Goal: Task Accomplishment & Management: Complete application form

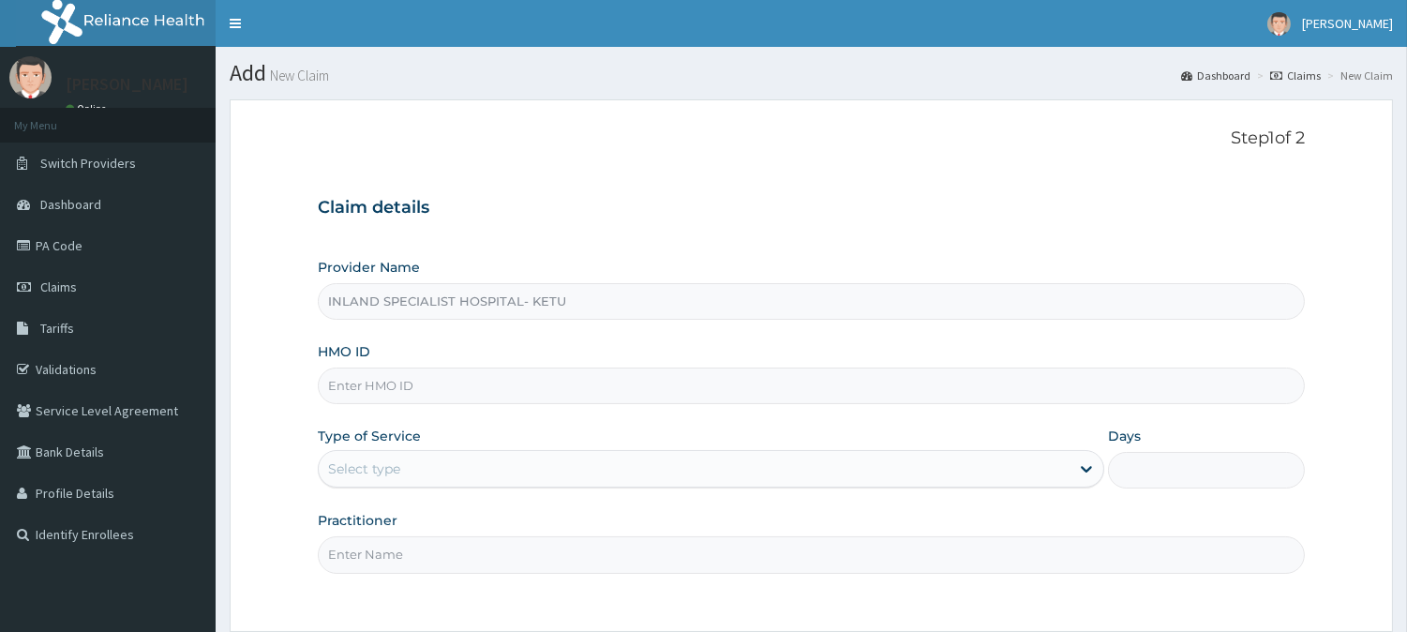
type input "INLAND SPECIALIST HOSPITAL- KETU"
click at [406, 372] on input "HMO ID" at bounding box center [811, 385] width 987 height 37
paste input "OAA/10017/A"
type input "OAA/10017/A"
click at [406, 465] on div "Select type" at bounding box center [694, 469] width 751 height 30
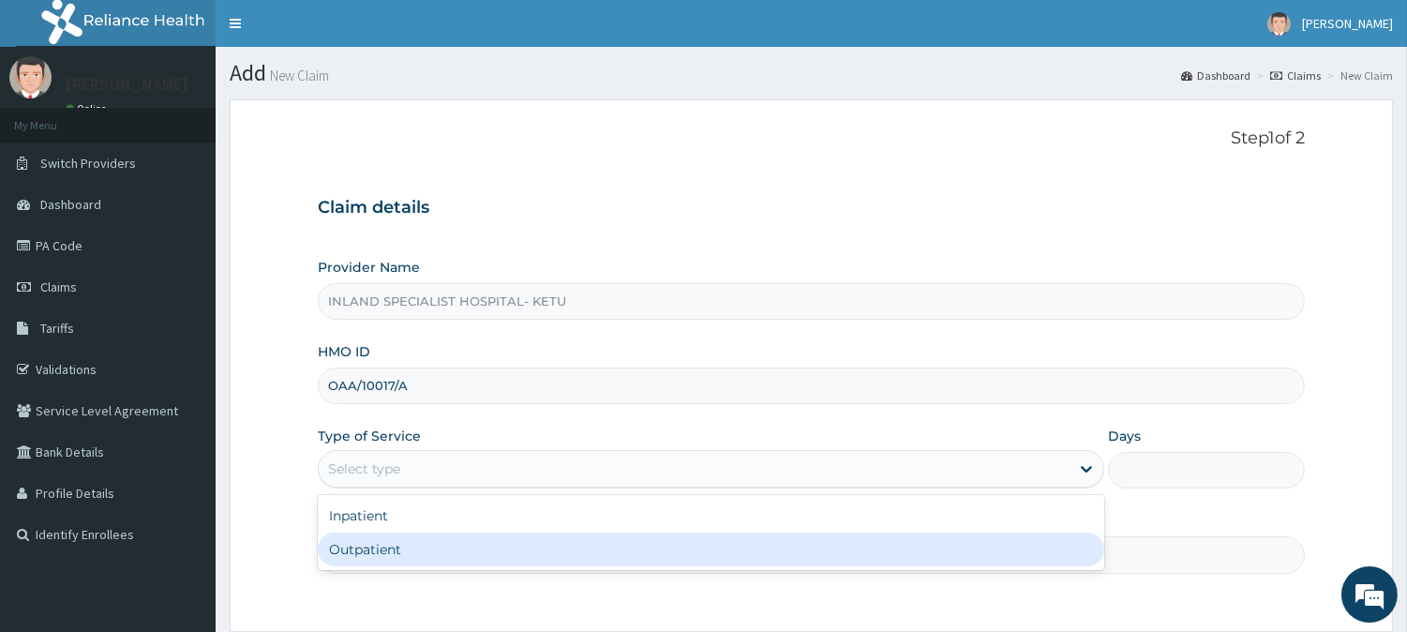
click at [389, 539] on div "Outpatient" at bounding box center [711, 549] width 786 height 34
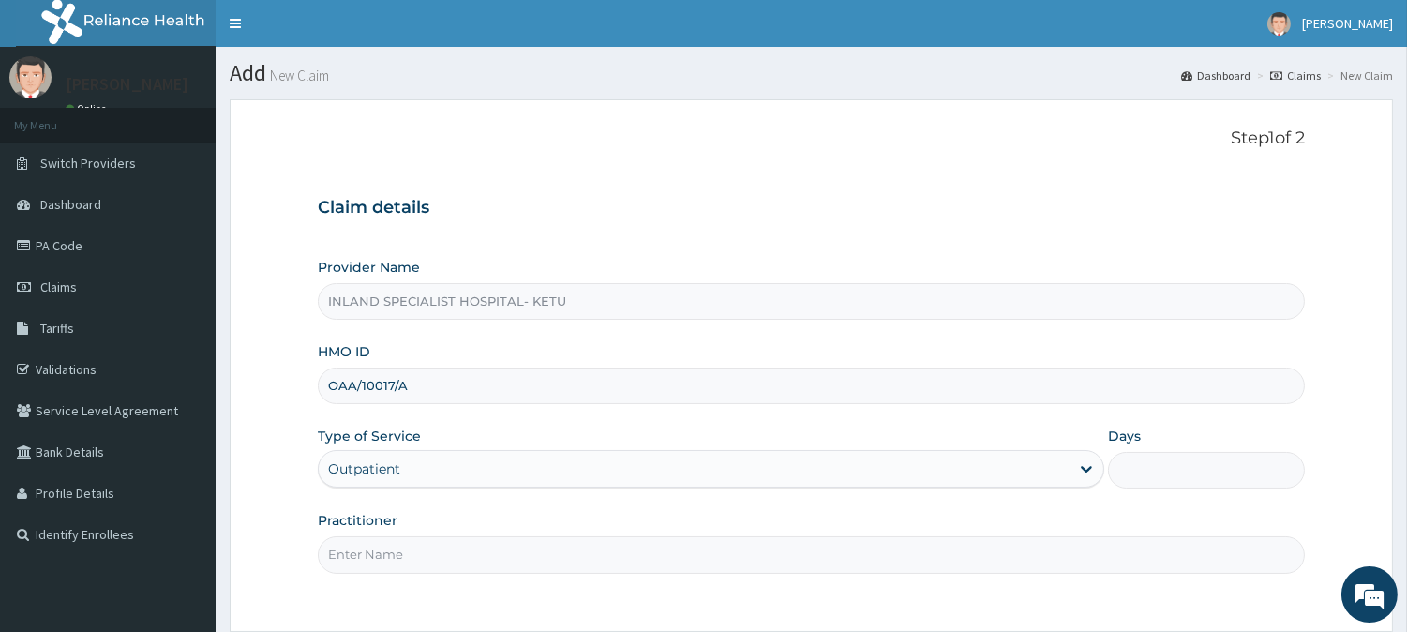
type input "1"
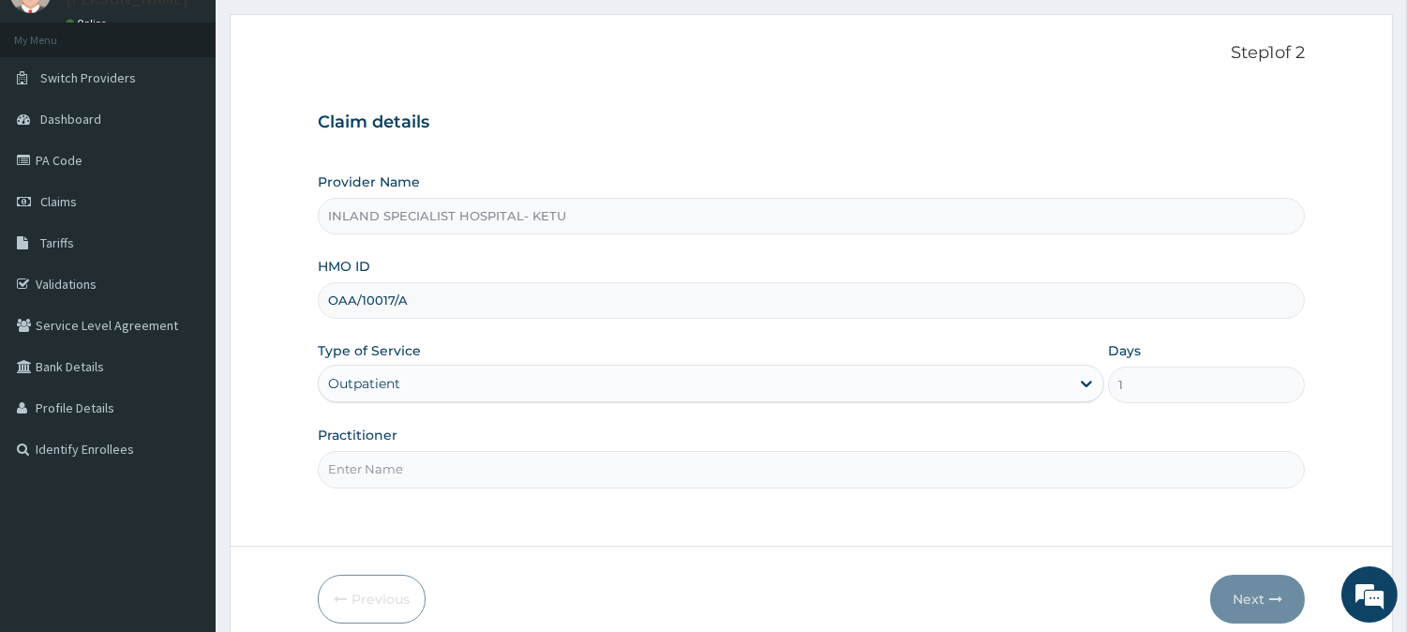
scroll to position [88, 0]
click at [348, 463] on input "Practitioner" at bounding box center [811, 466] width 987 height 37
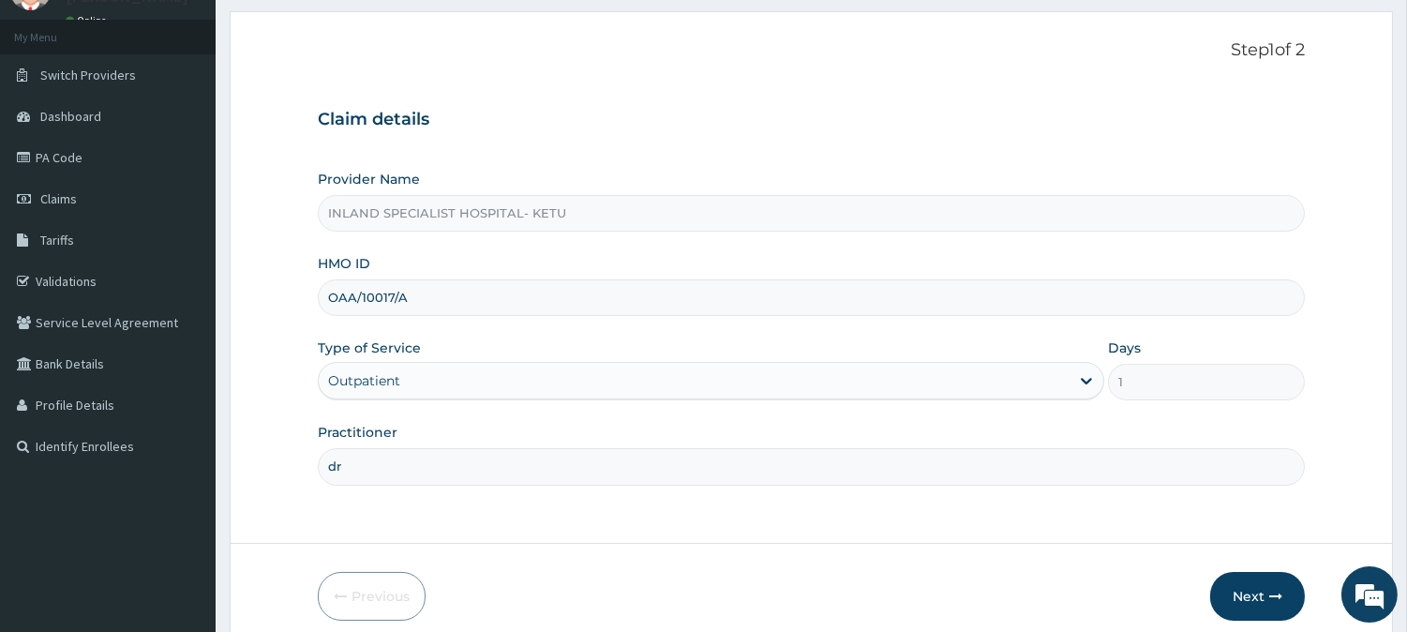
type input "d"
type input "DR [PERSON_NAME]"
click at [1251, 588] on button "Next" at bounding box center [1257, 596] width 95 height 49
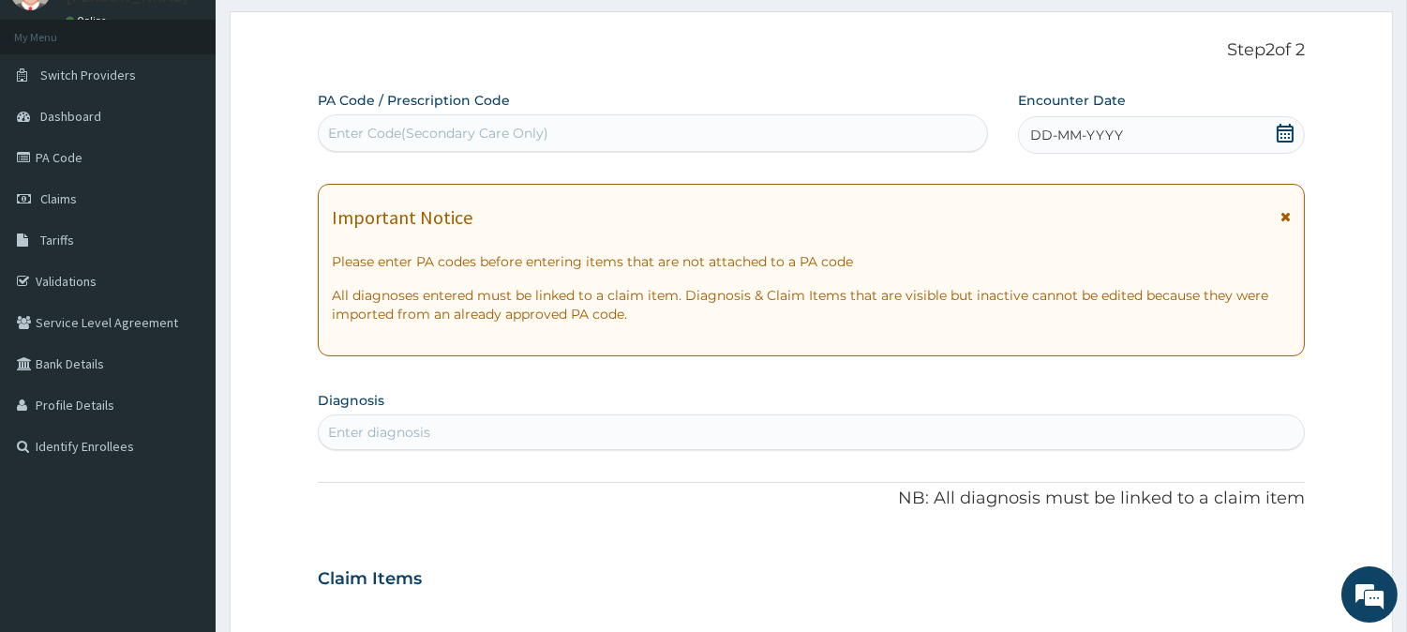
click at [1287, 217] on icon at bounding box center [1285, 216] width 10 height 13
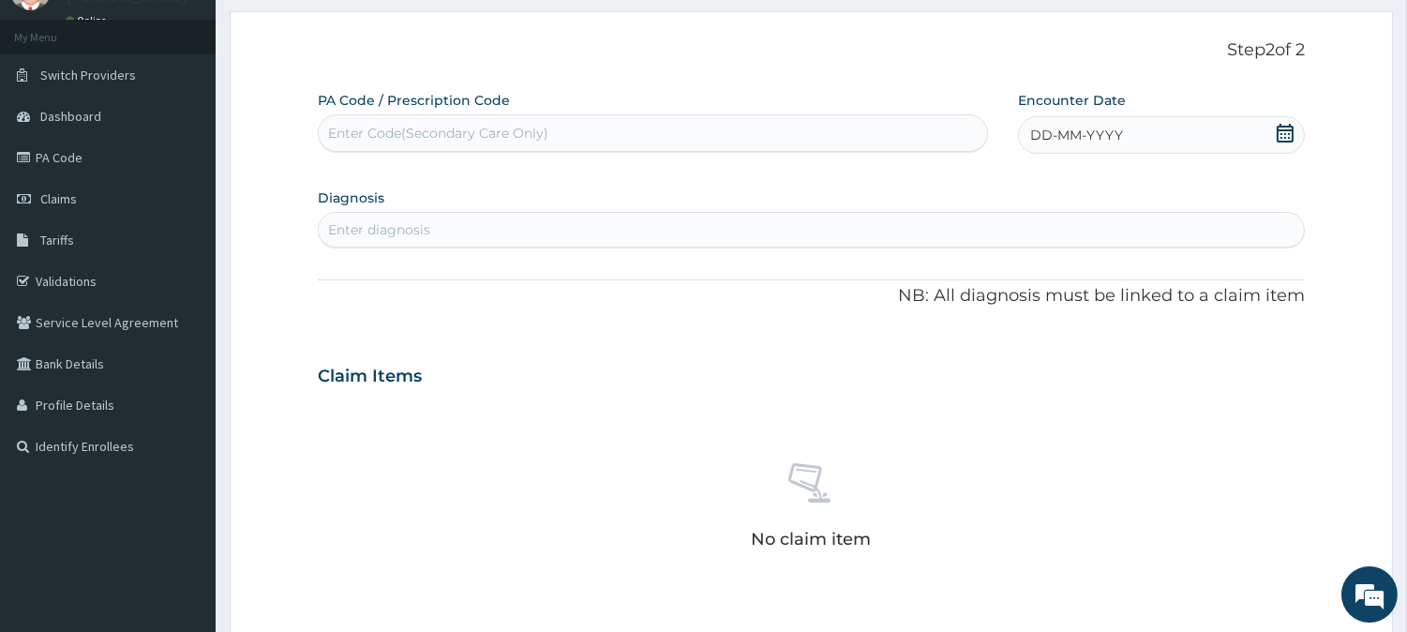
click at [1289, 132] on icon at bounding box center [1285, 133] width 19 height 19
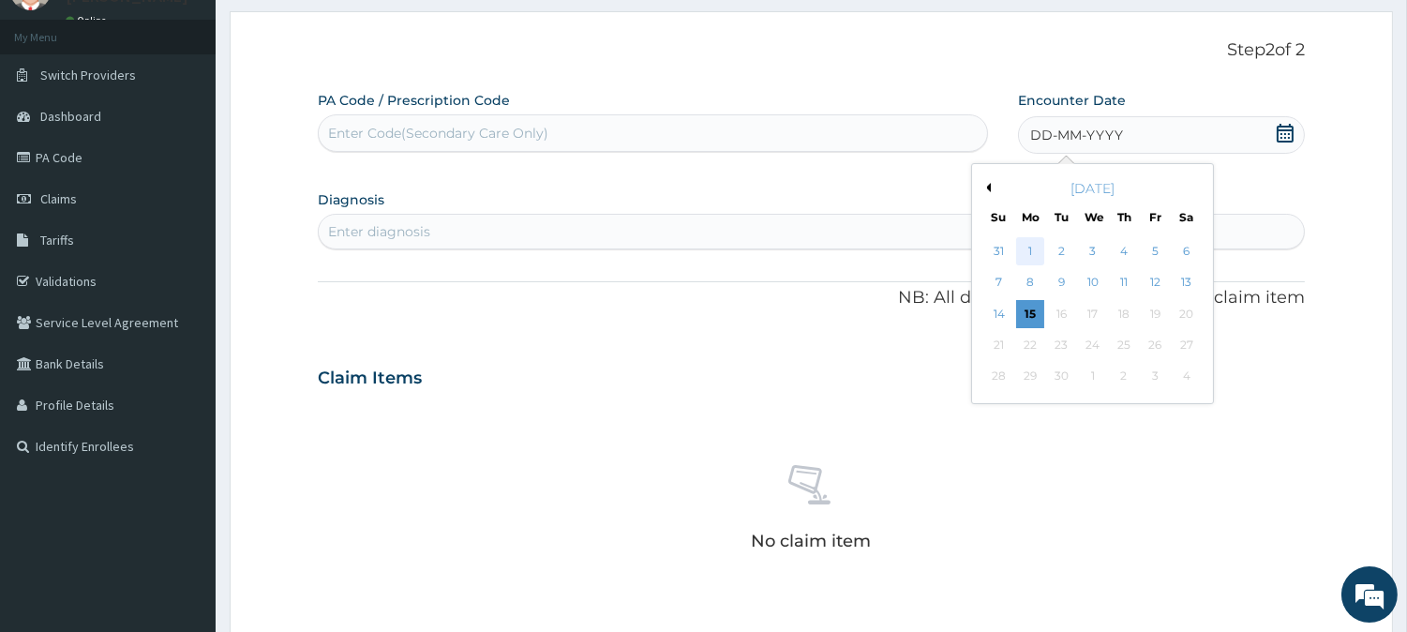
click at [1019, 257] on div "1" at bounding box center [1030, 251] width 28 height 28
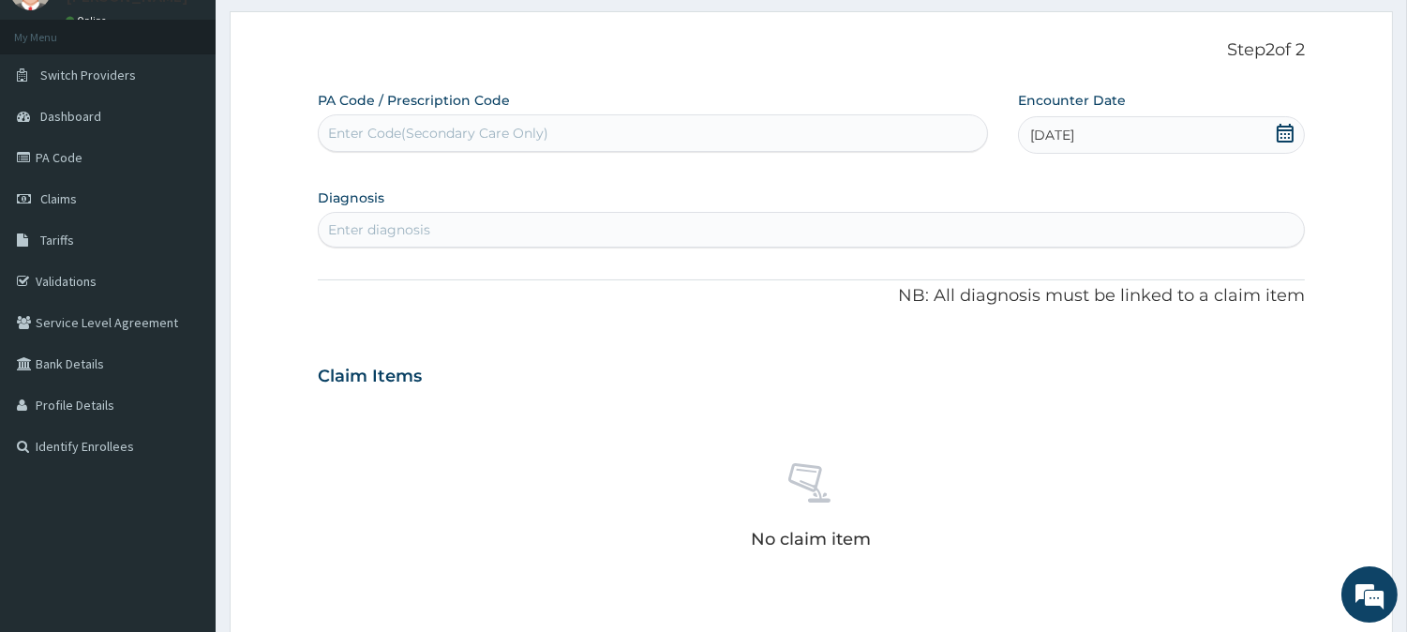
click at [591, 127] on div "Enter Code(Secondary Care Only)" at bounding box center [653, 133] width 668 height 30
type input "P"
click at [456, 239] on div "Enter diagnosis" at bounding box center [811, 230] width 985 height 30
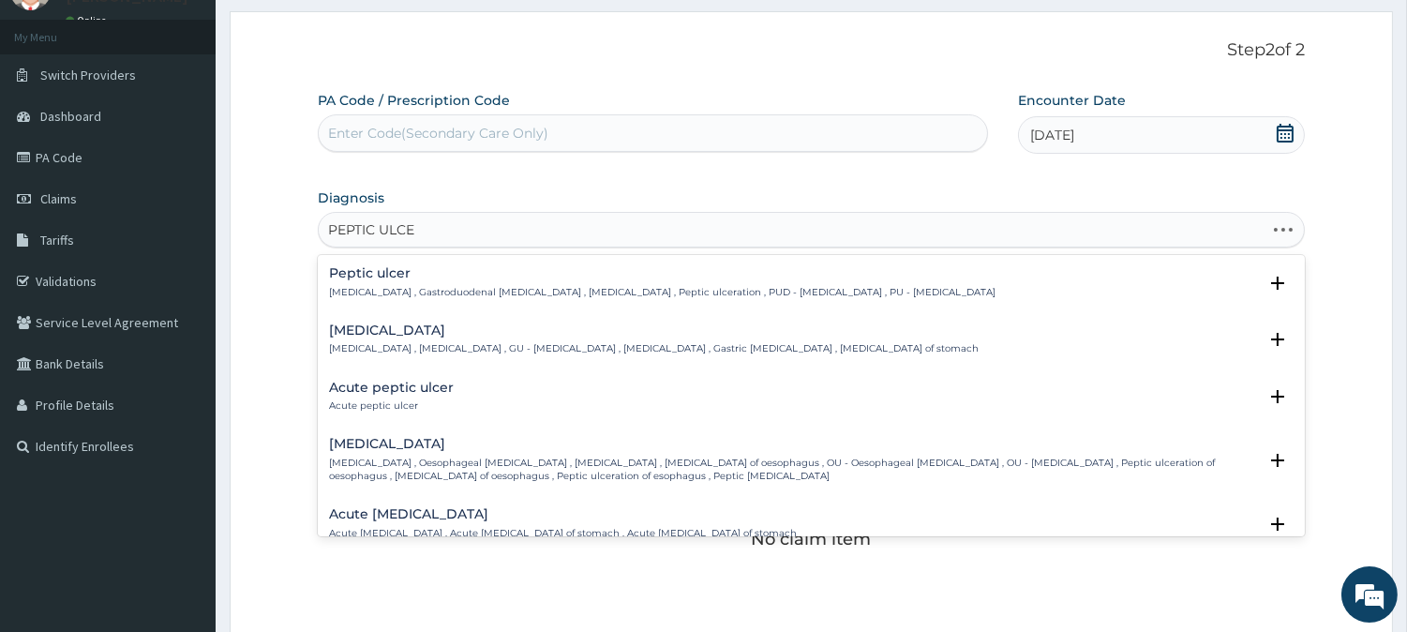
type input "[MEDICAL_DATA]"
click at [406, 273] on h4 "Peptic ulcer" at bounding box center [662, 273] width 666 height 14
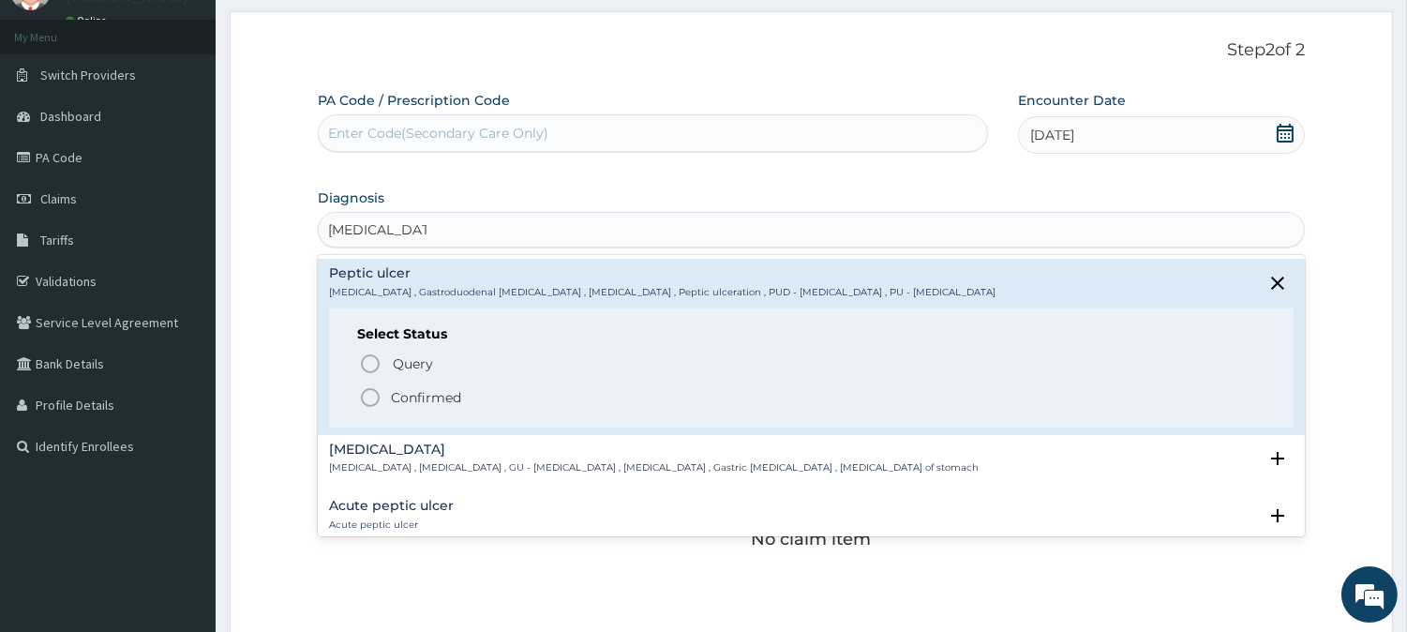
click at [439, 400] on p "Confirmed" at bounding box center [426, 397] width 70 height 19
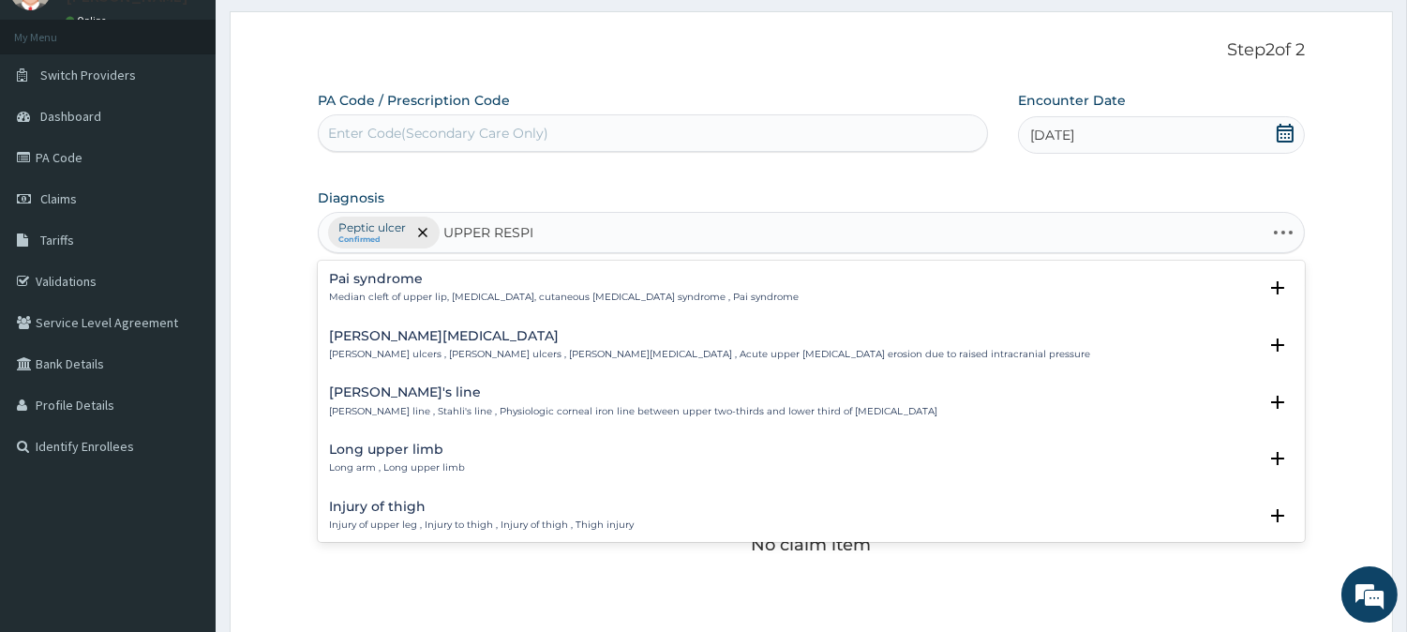
type input "UPPER RESPIR"
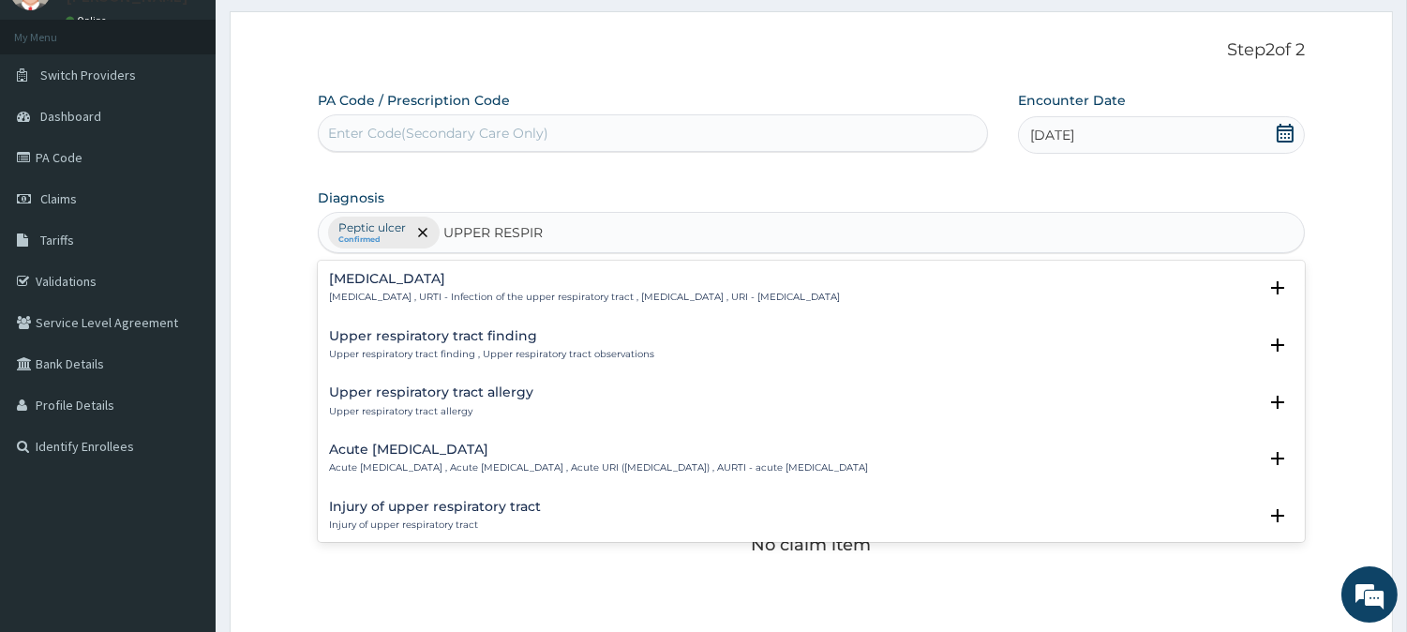
click at [389, 294] on p "[MEDICAL_DATA] , URTI - Infection of the upper respiratory tract , [MEDICAL_DAT…" at bounding box center [584, 297] width 511 height 13
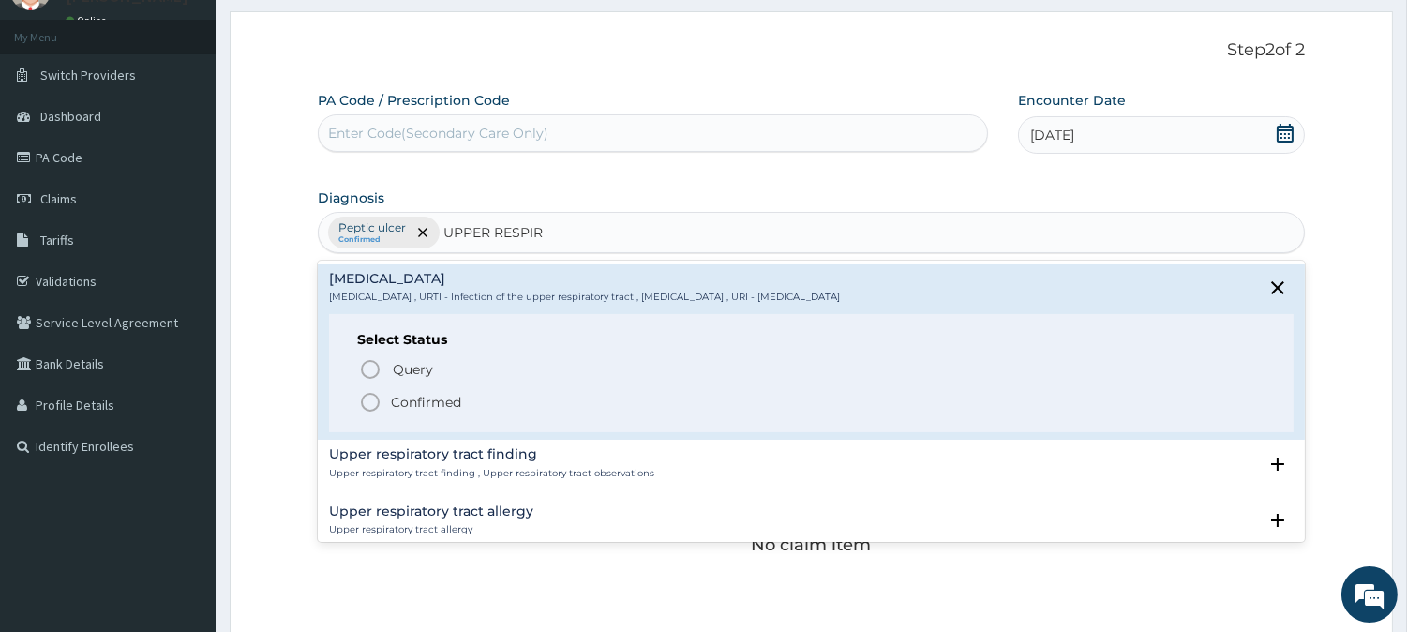
click at [398, 405] on p "Confirmed" at bounding box center [426, 402] width 70 height 19
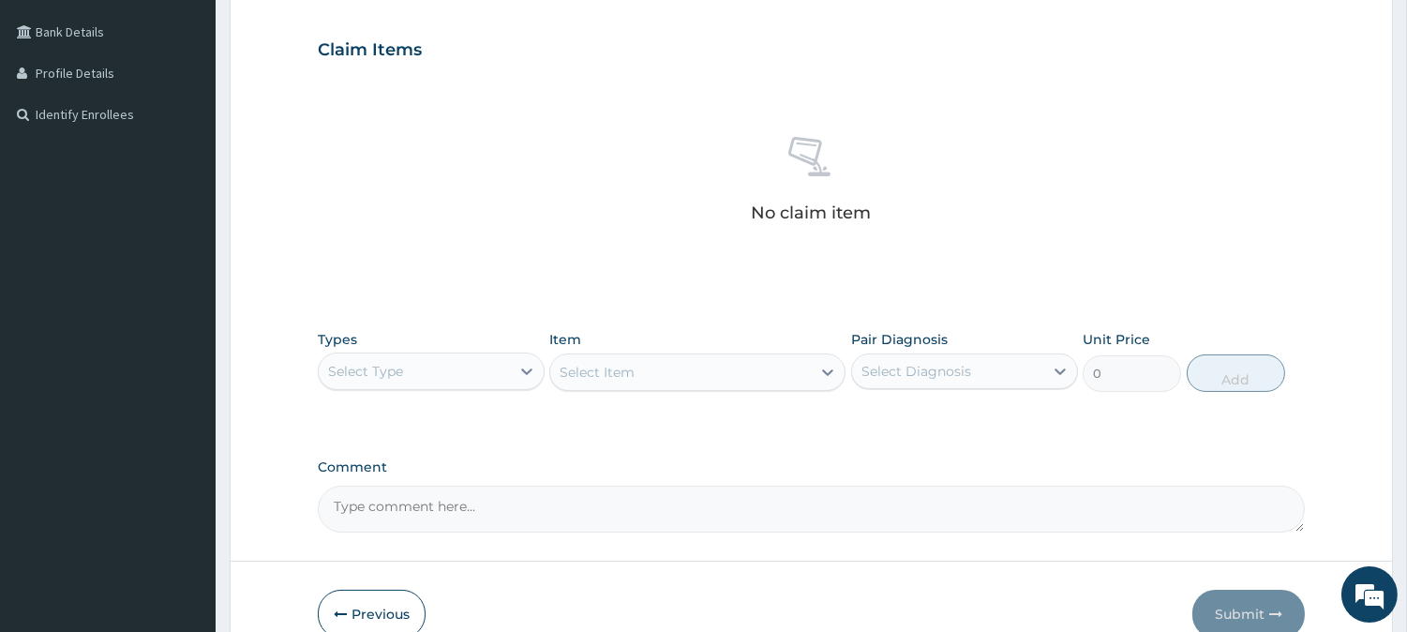
scroll to position [517, 0]
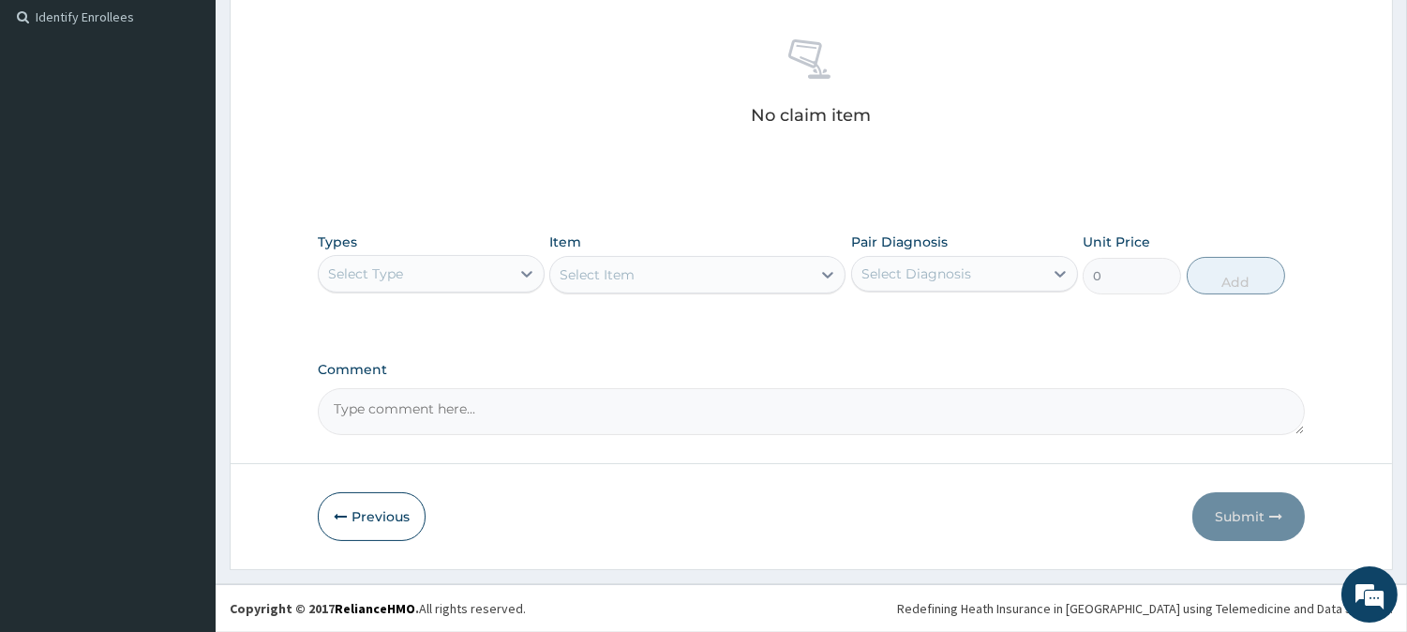
click at [498, 264] on div "Select Type" at bounding box center [414, 274] width 191 height 30
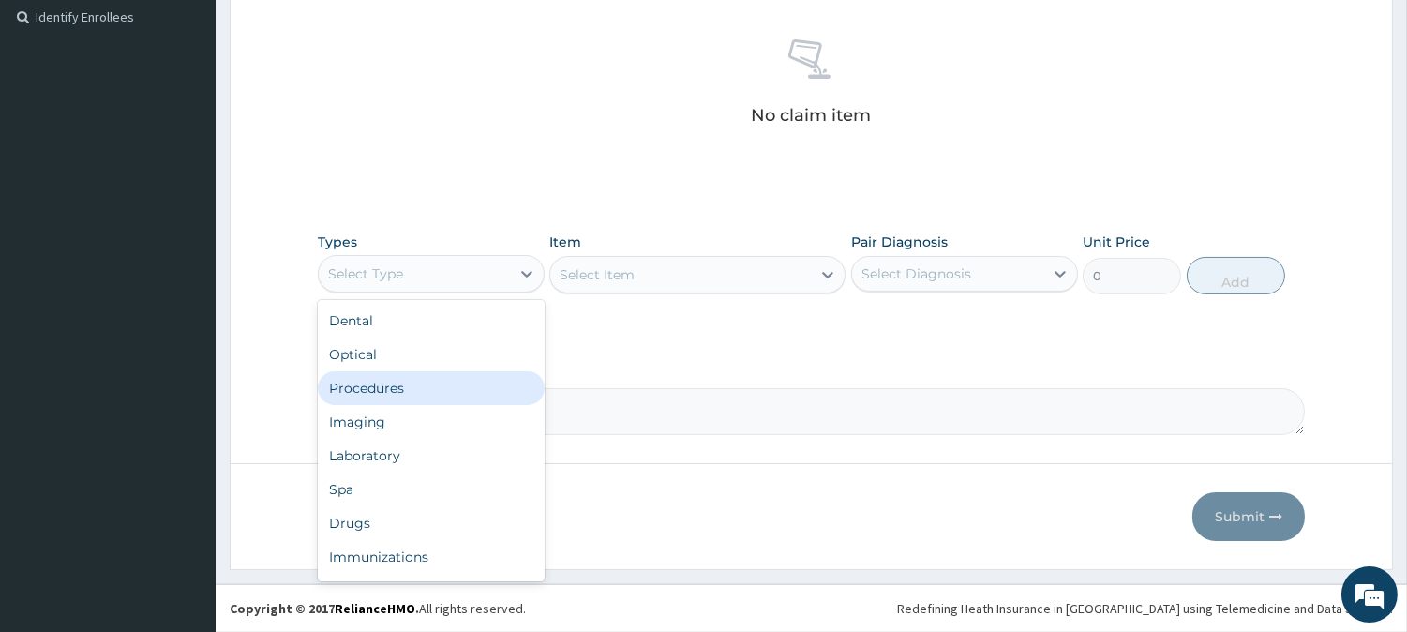
click at [439, 390] on div "Procedures" at bounding box center [431, 388] width 227 height 34
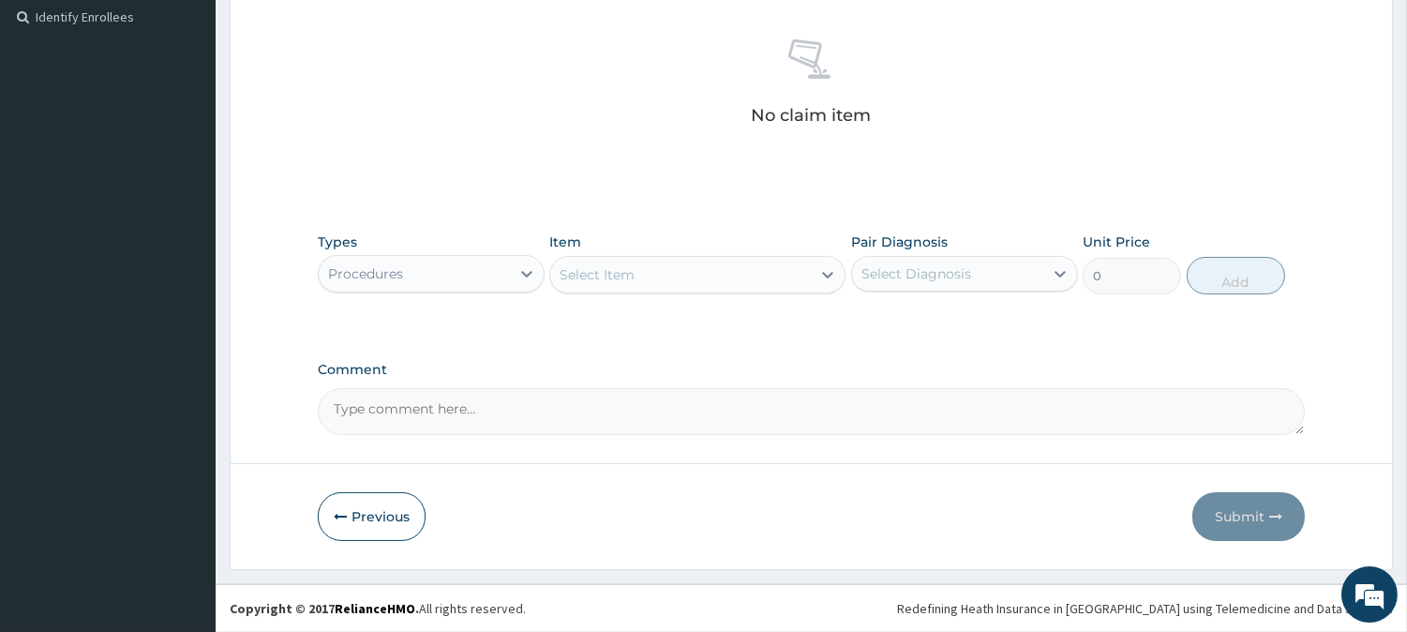
click at [741, 274] on div "Select Item" at bounding box center [680, 275] width 261 height 30
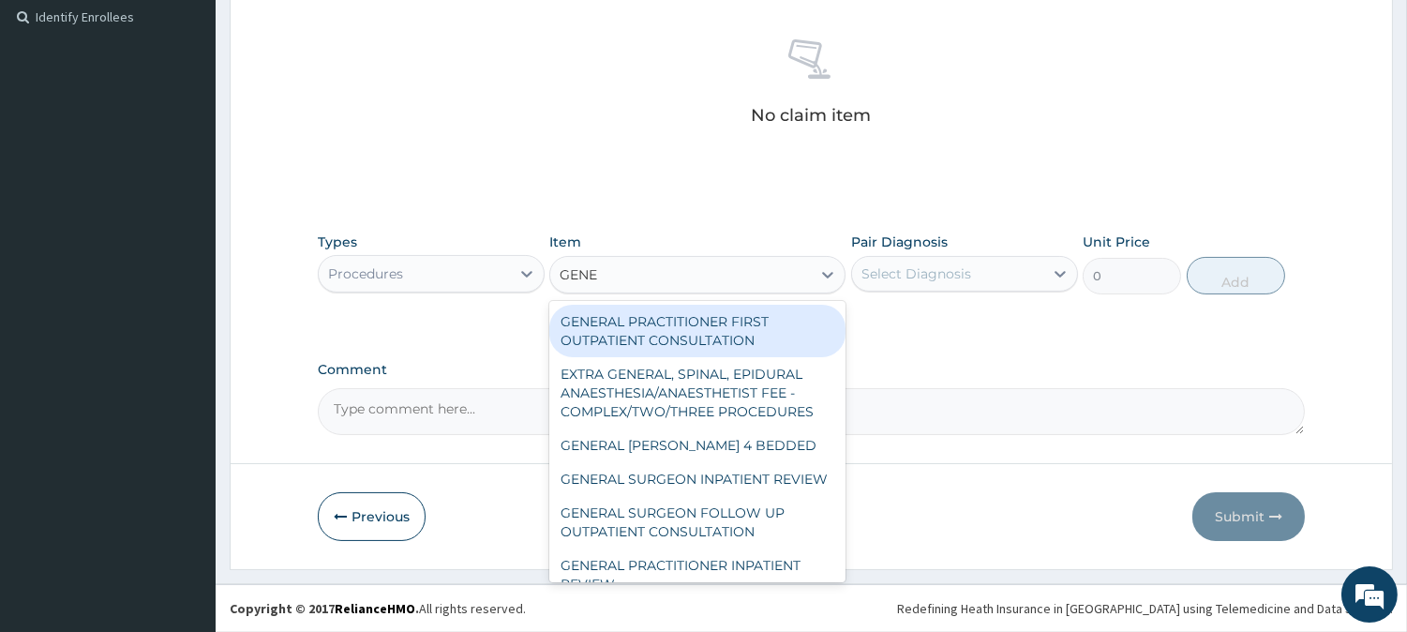
type input "GENER"
click at [681, 322] on div "GENERAL PRACTITIONER FIRST OUTPATIENT CONSULTATION" at bounding box center [697, 331] width 296 height 52
type input "3750"
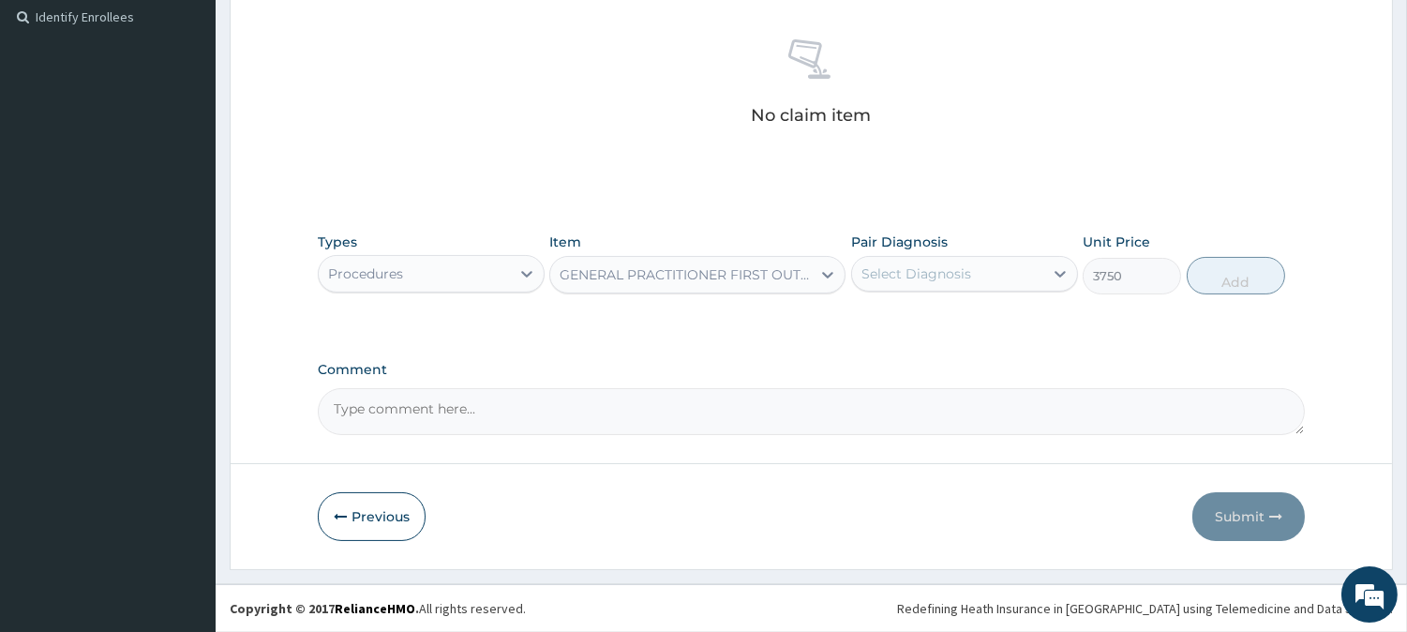
click at [798, 275] on div "GENERAL PRACTITIONER FIRST OUTPATIENT CONSULTATION" at bounding box center [686, 274] width 253 height 19
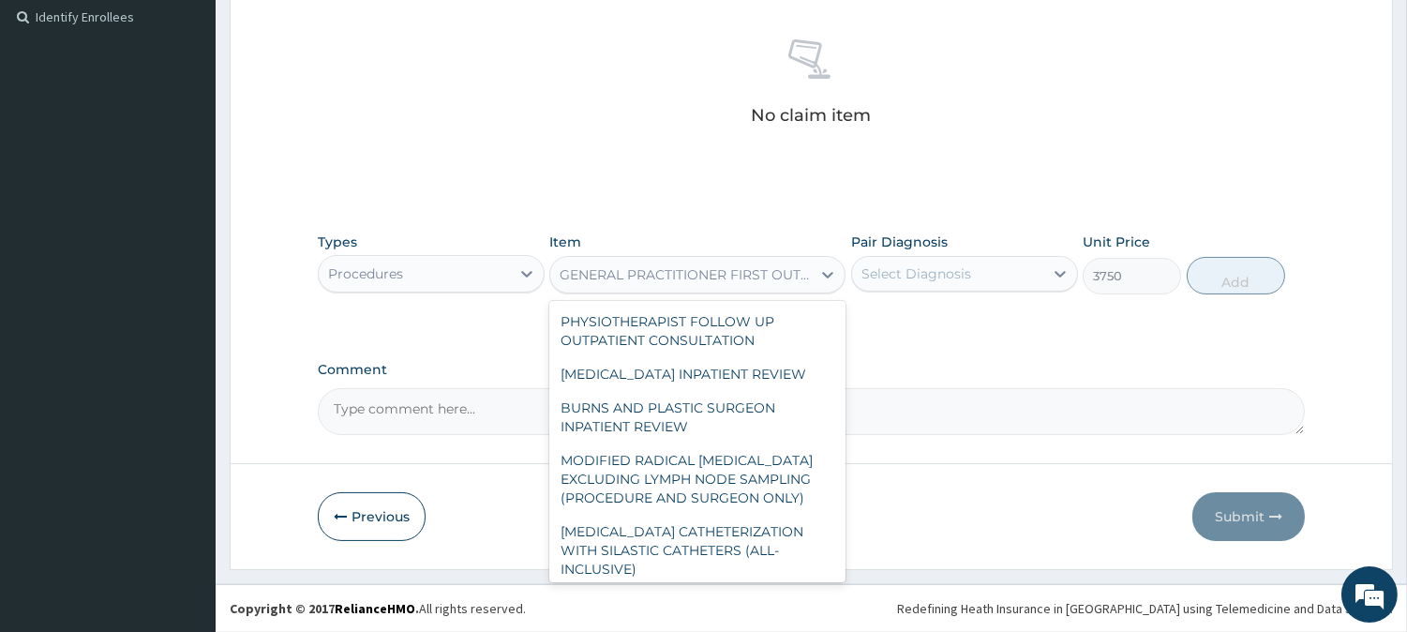
scroll to position [1945, 0]
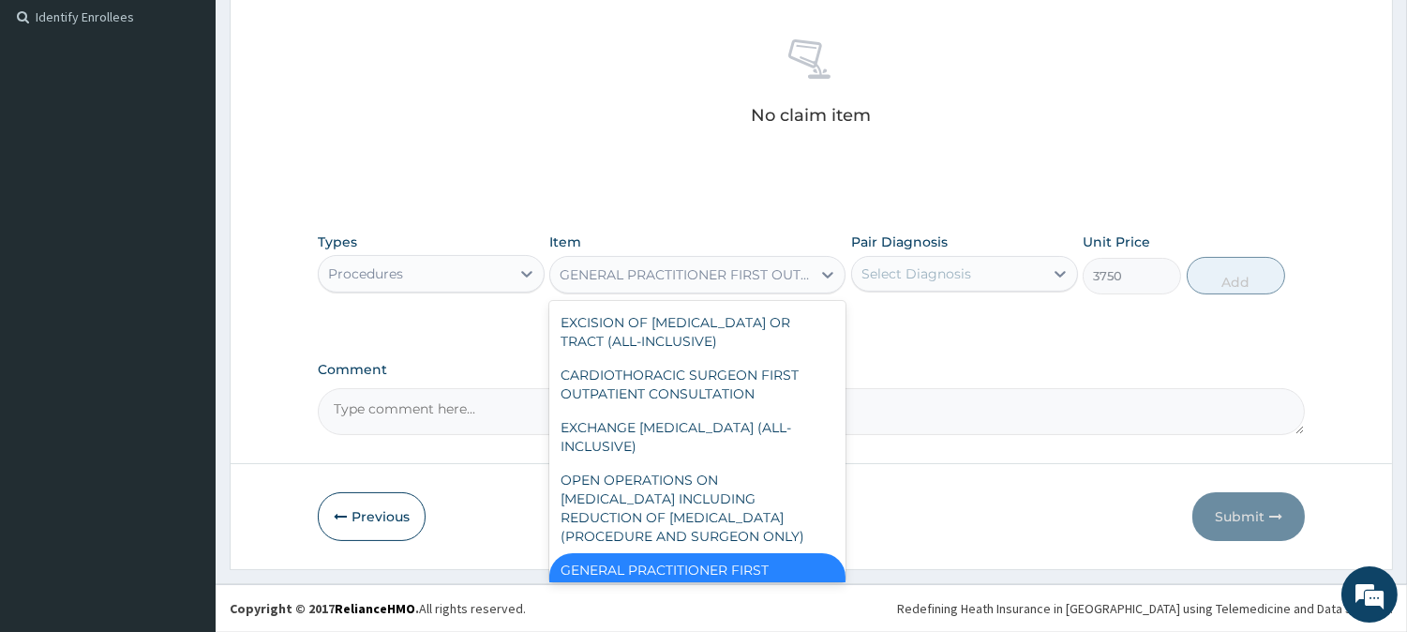
click at [712, 553] on div "GENERAL PRACTITIONER FIRST OUTPATIENT CONSULTATION" at bounding box center [697, 579] width 296 height 52
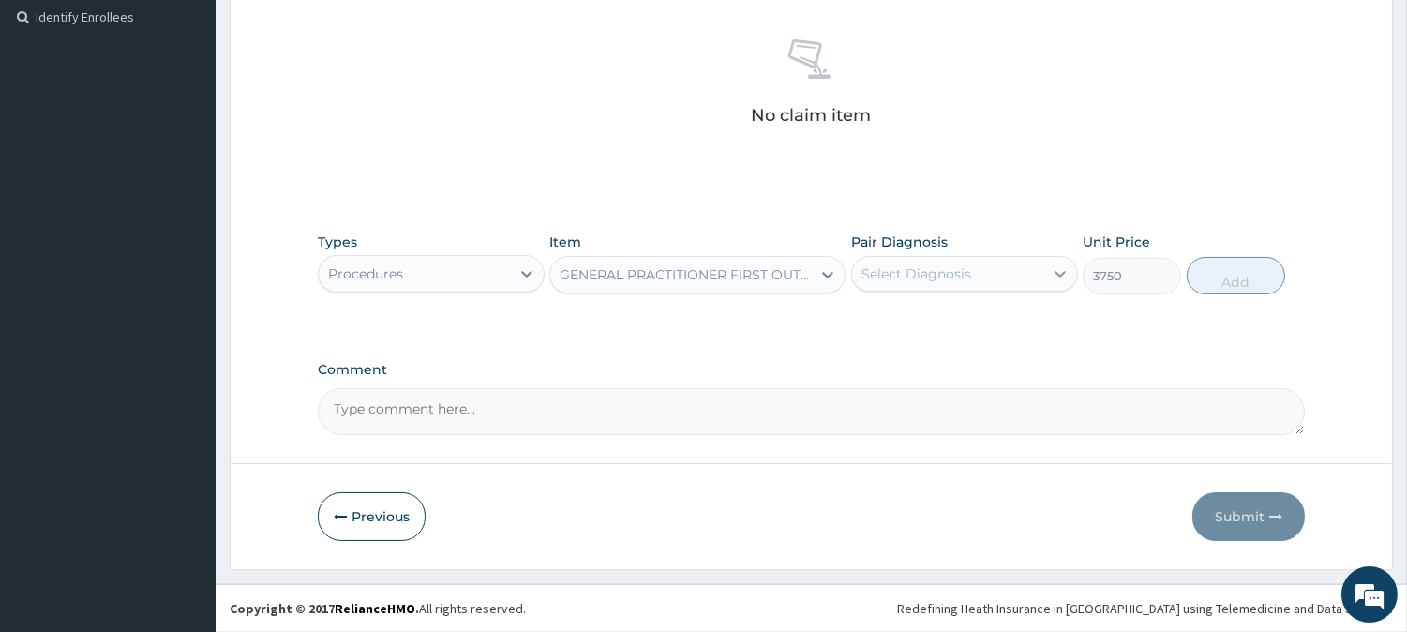
click at [1046, 270] on div at bounding box center [1060, 274] width 34 height 34
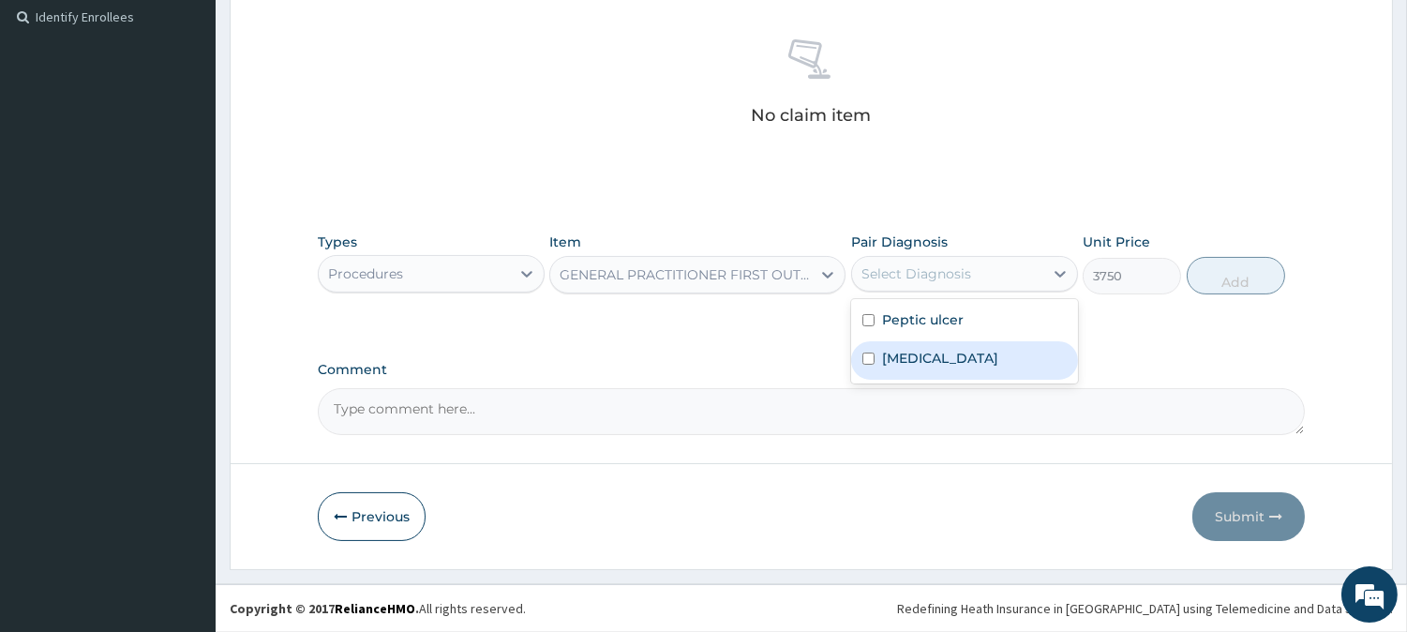
click at [998, 353] on label "[MEDICAL_DATA]" at bounding box center [940, 358] width 116 height 19
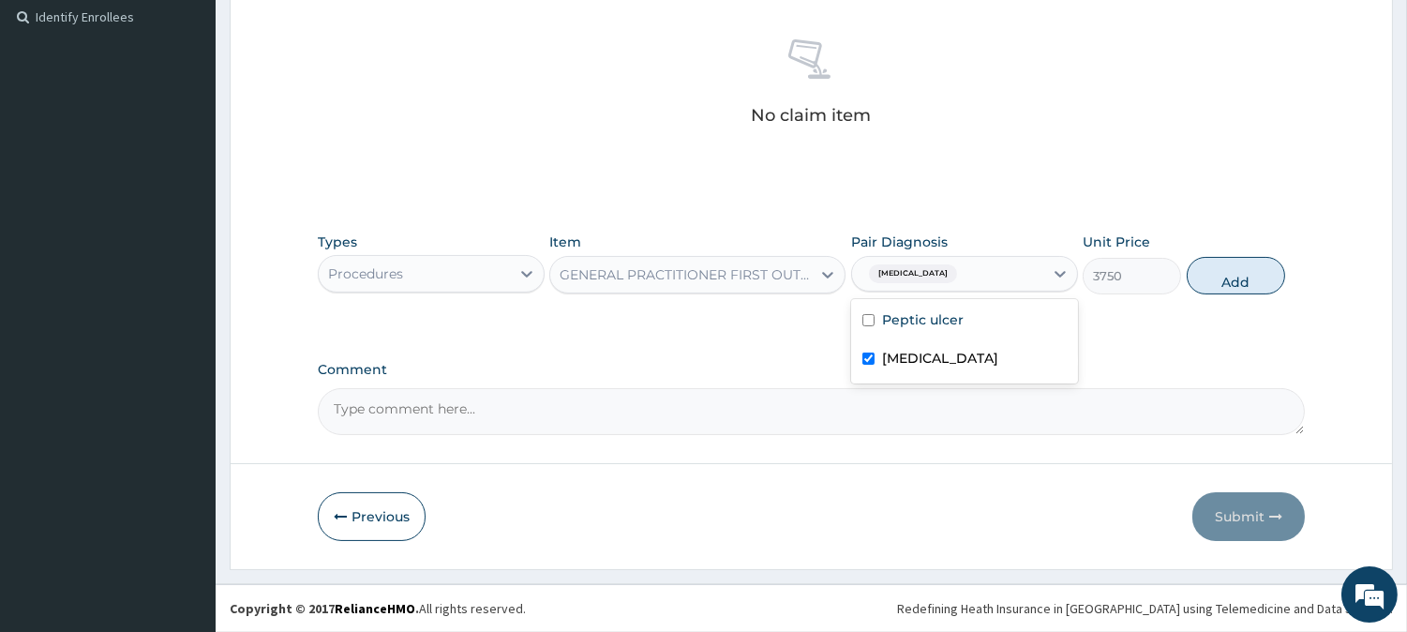
checkbox input "true"
click at [1240, 278] on button "Add" at bounding box center [1236, 275] width 98 height 37
type input "0"
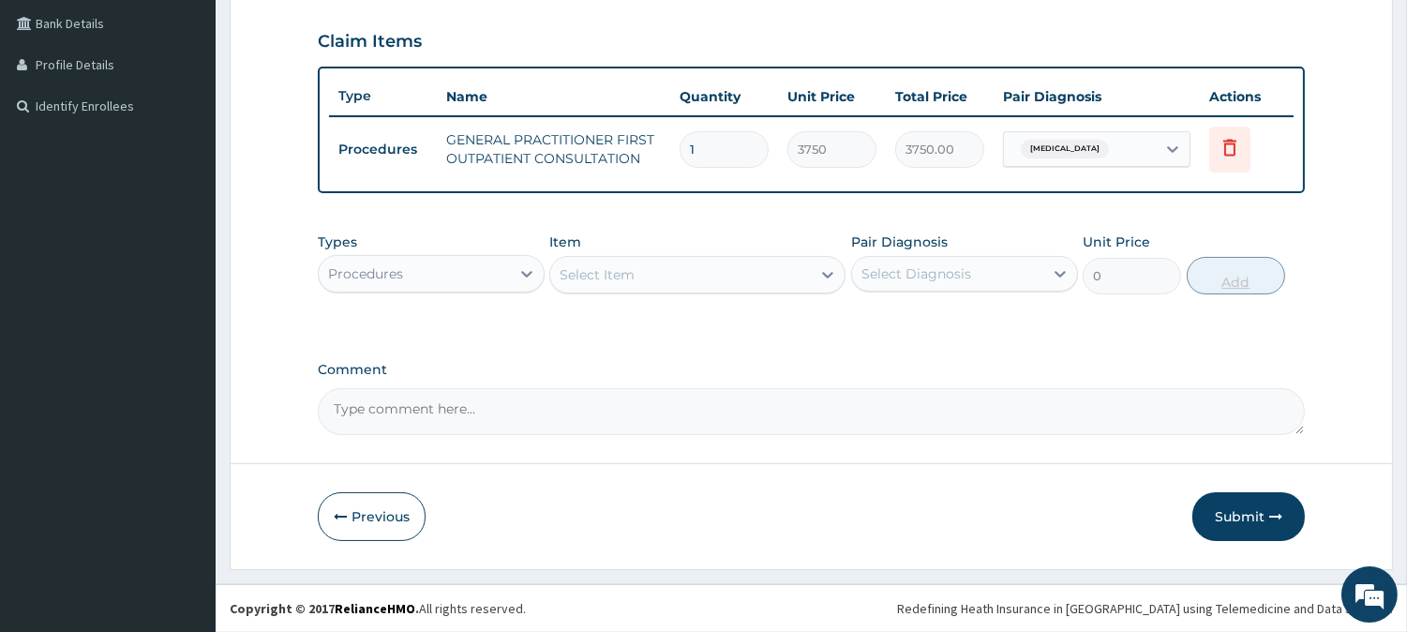
scroll to position [426, 0]
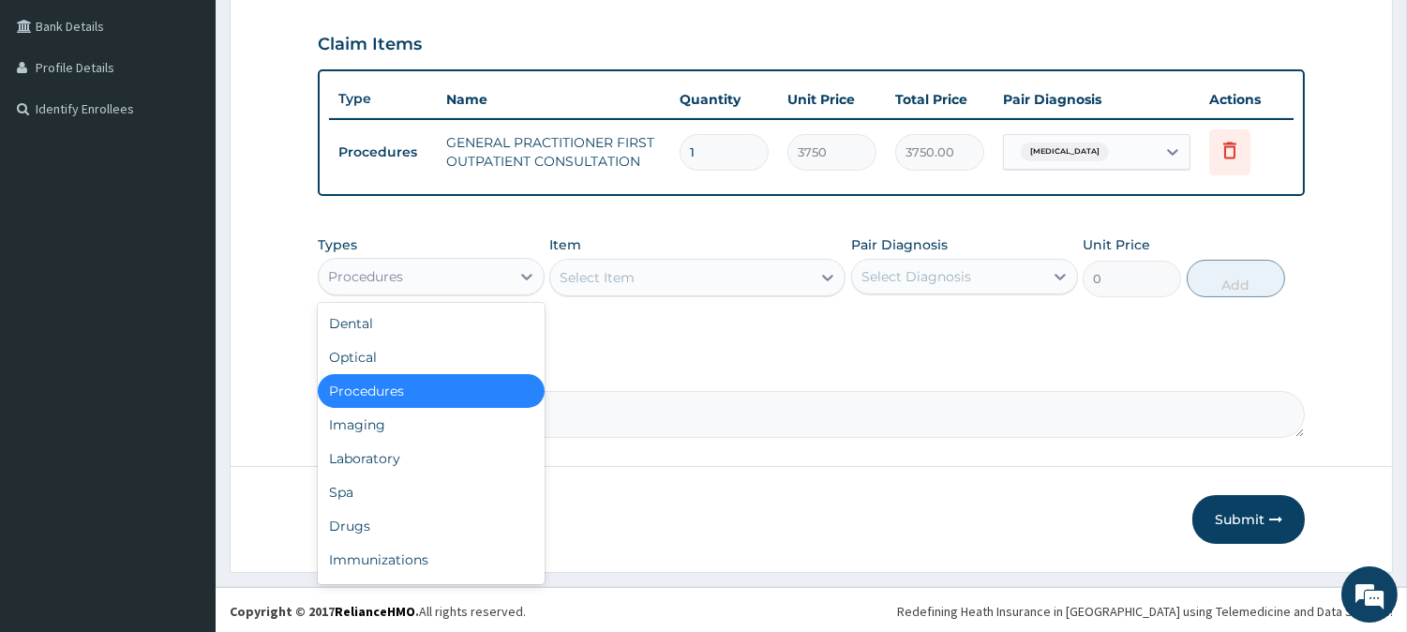
click at [492, 262] on div "Procedures" at bounding box center [414, 277] width 191 height 30
click at [389, 514] on div "Drugs" at bounding box center [431, 526] width 227 height 34
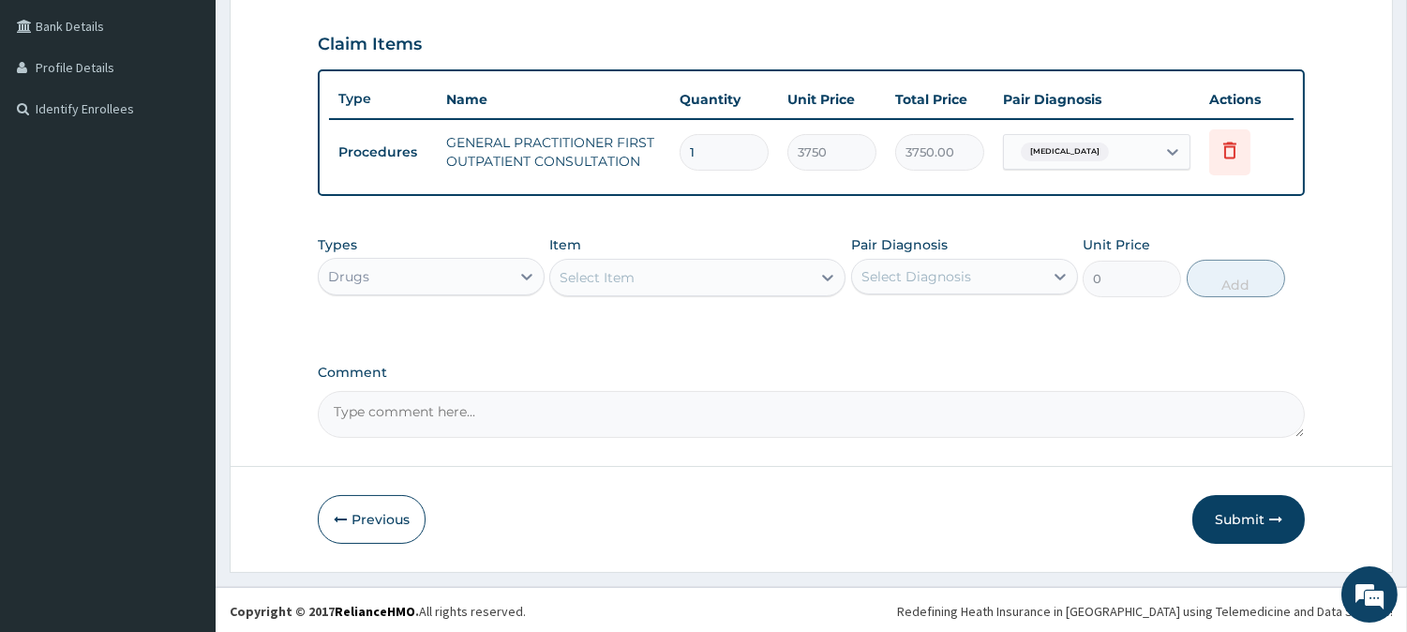
click at [727, 282] on div "Select Item" at bounding box center [680, 277] width 261 height 30
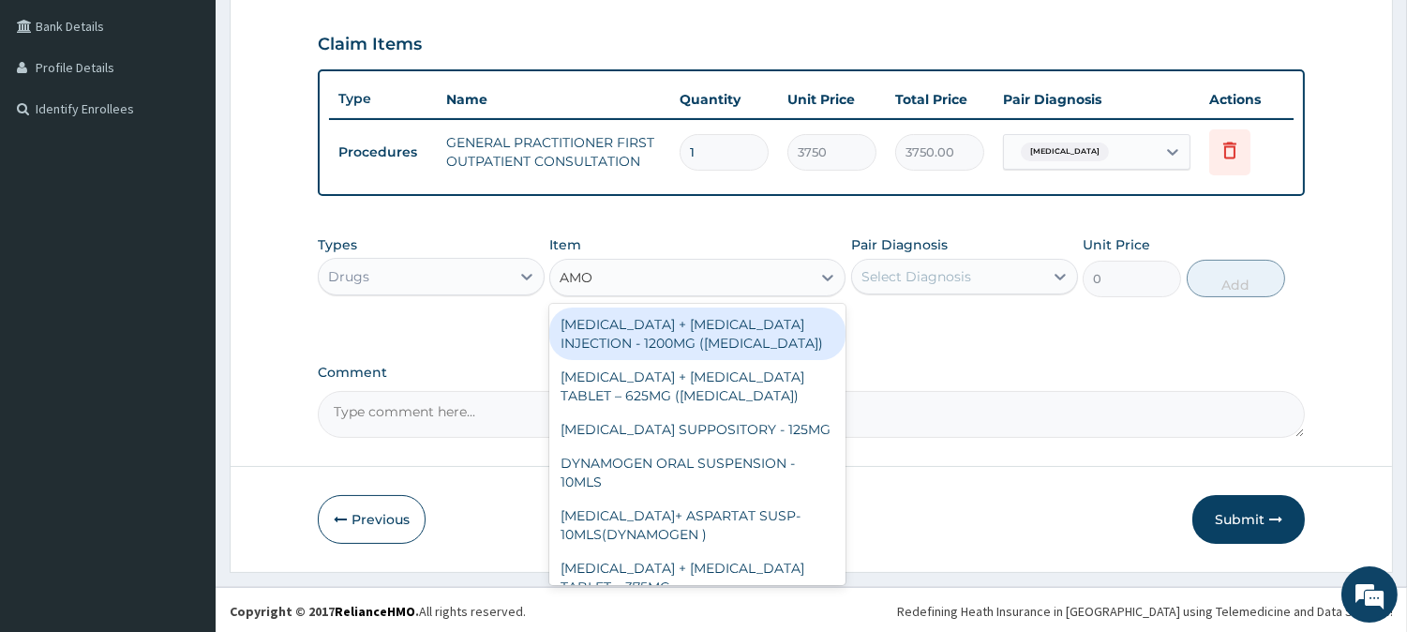
type input "AMOX"
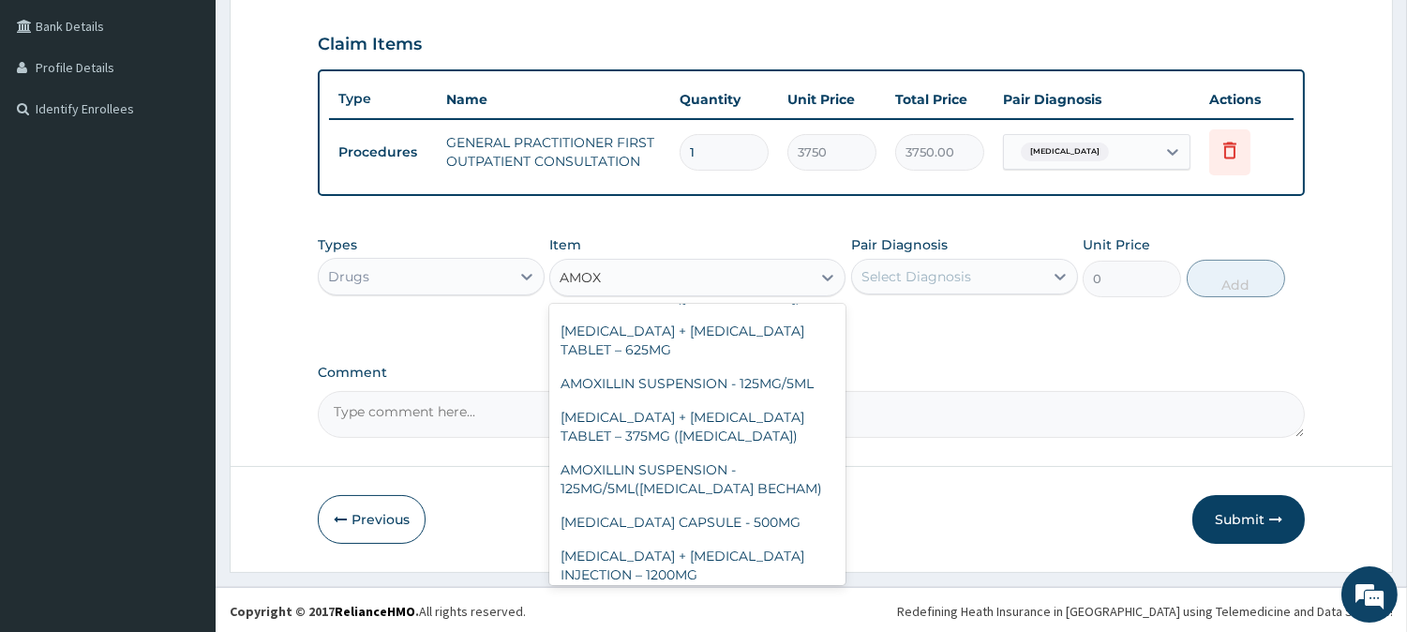
scroll to position [397, 0]
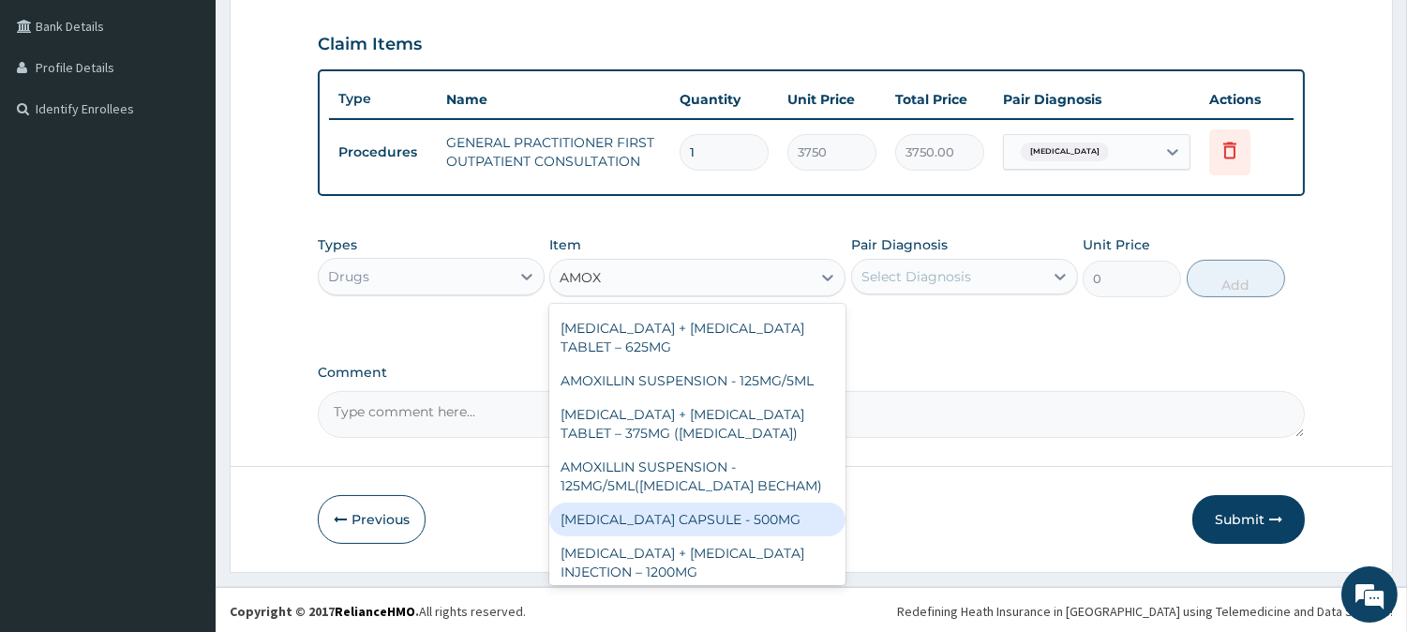
click at [764, 502] on div "[MEDICAL_DATA] CAPSULE - 500MG" at bounding box center [697, 519] width 296 height 34
type input "112"
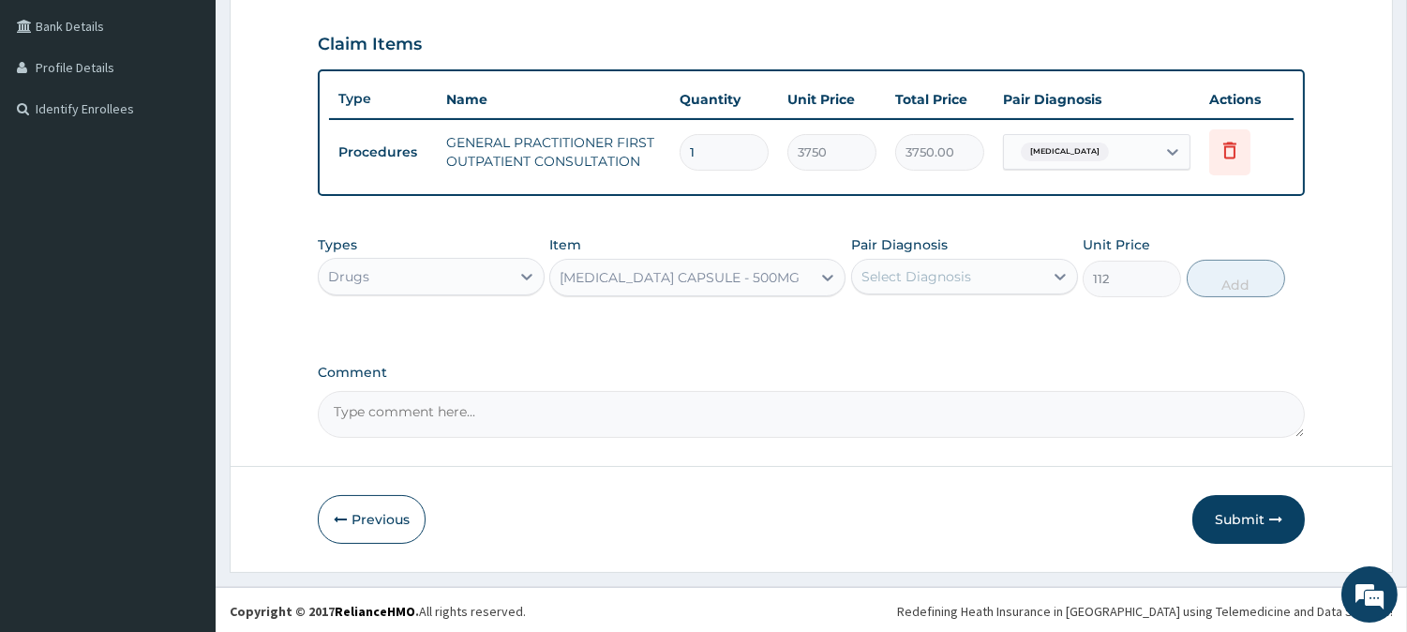
click at [1013, 274] on div "Select Diagnosis" at bounding box center [947, 277] width 191 height 30
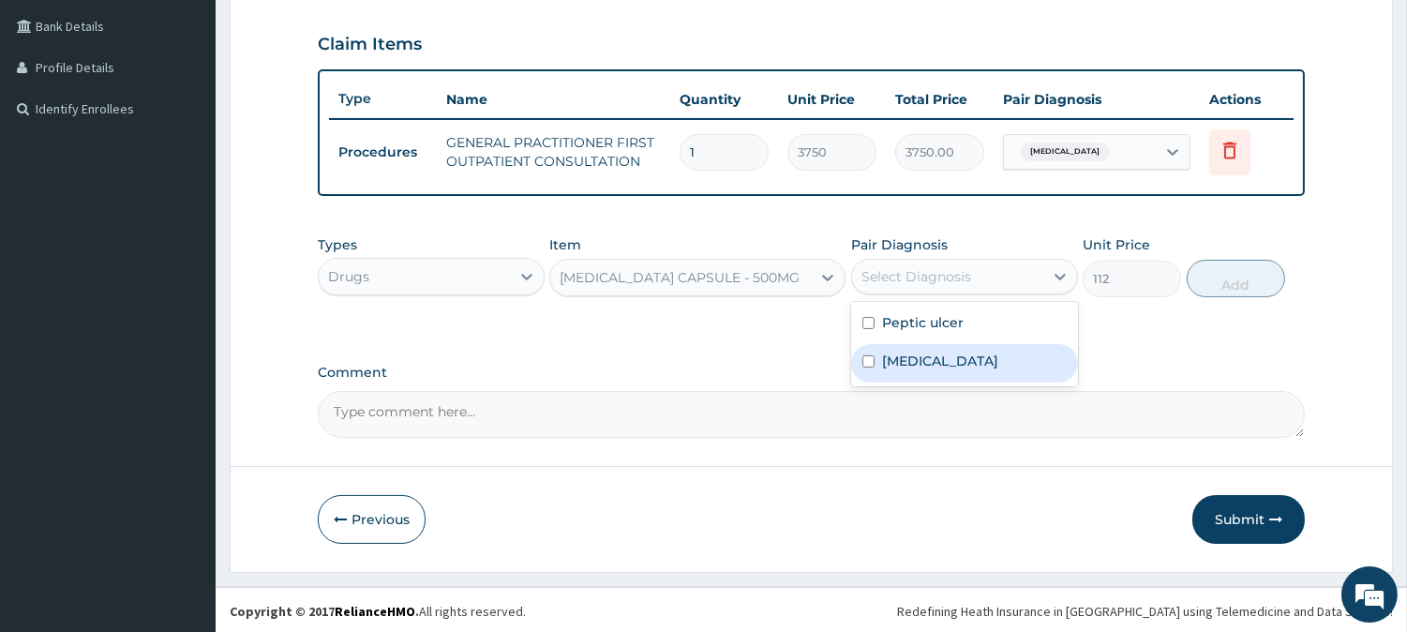
click at [998, 353] on label "[MEDICAL_DATA]" at bounding box center [940, 360] width 116 height 19
checkbox input "true"
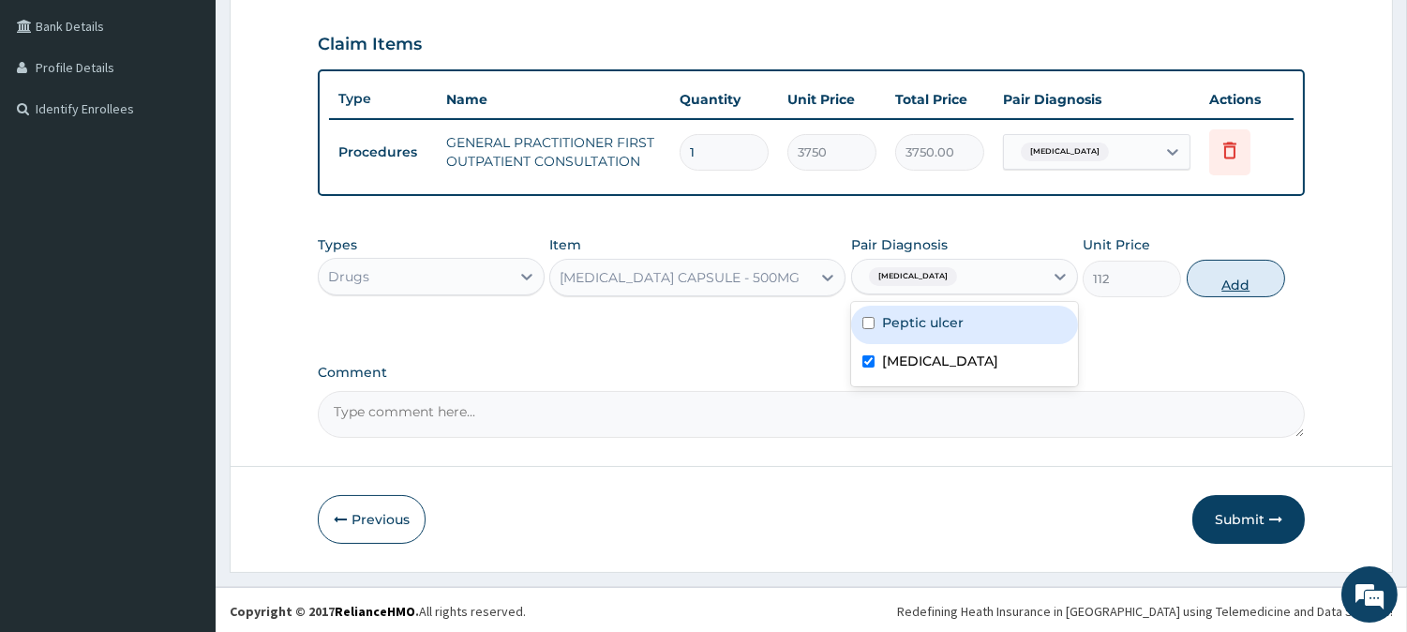
click at [1241, 278] on button "Add" at bounding box center [1236, 278] width 98 height 37
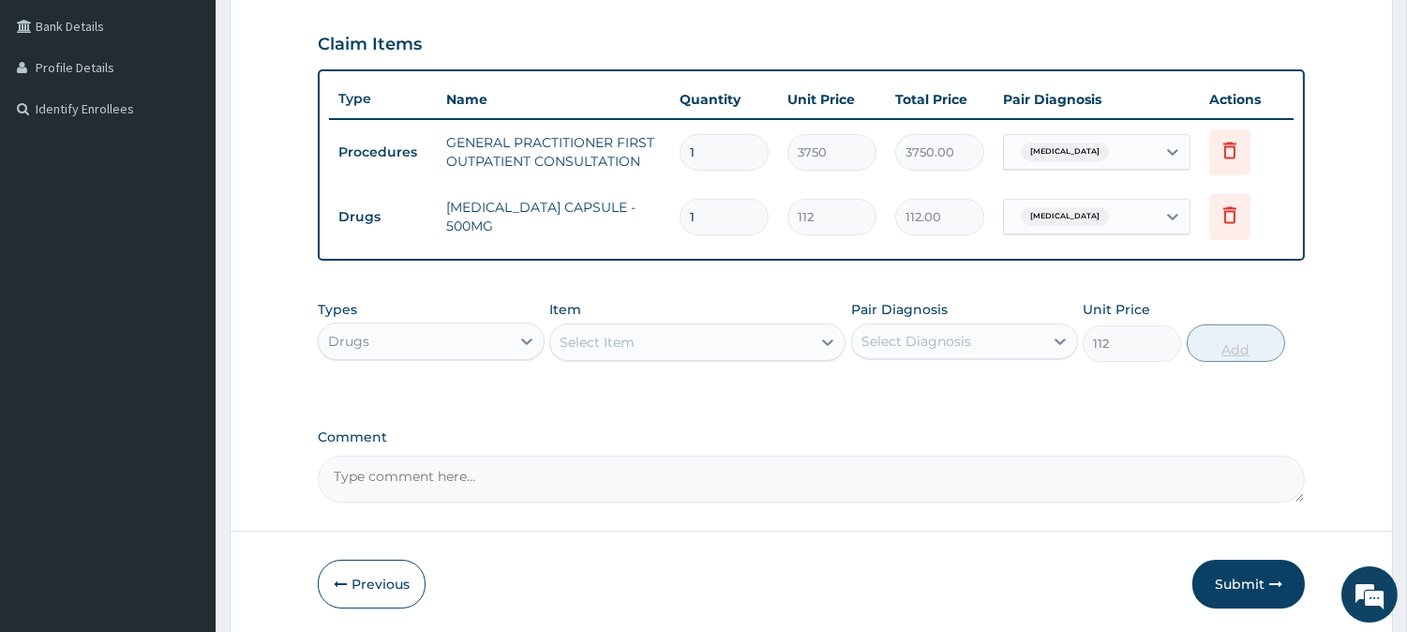
type input "0"
type input "0.00"
type input "2"
type input "224.00"
type input "20"
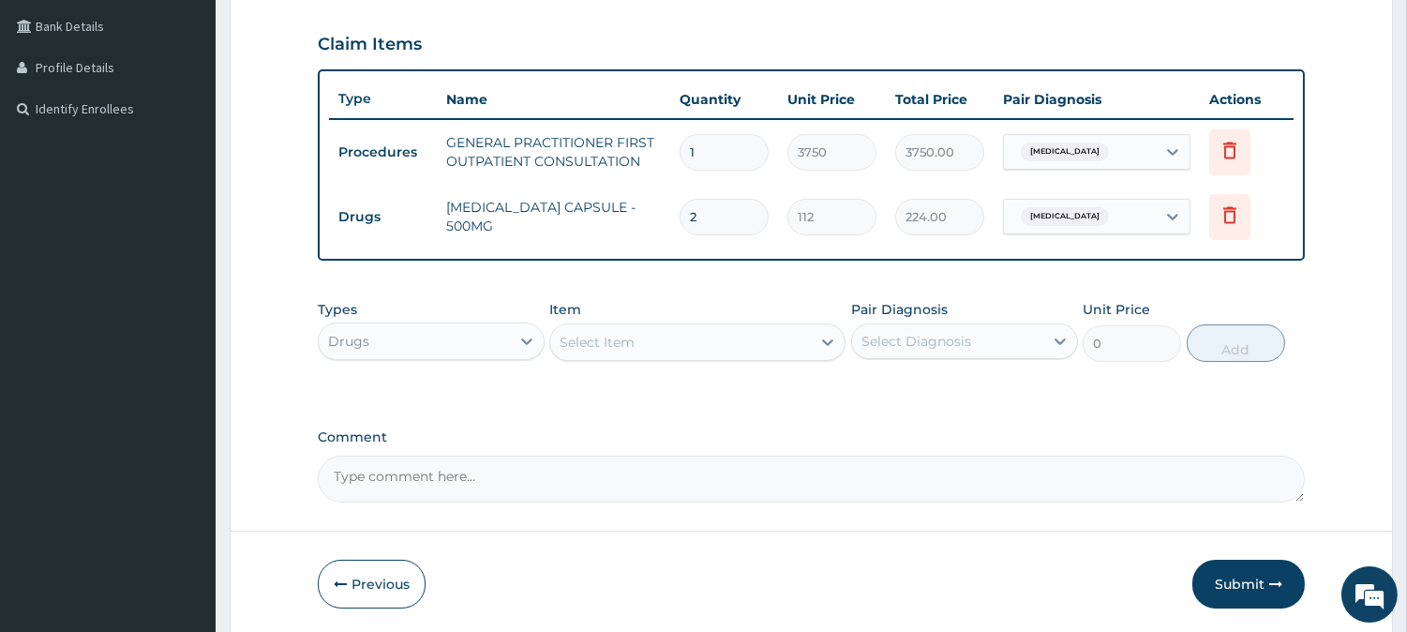
type input "2240.00"
type input "20"
click at [620, 335] on div "Select Item" at bounding box center [597, 342] width 75 height 19
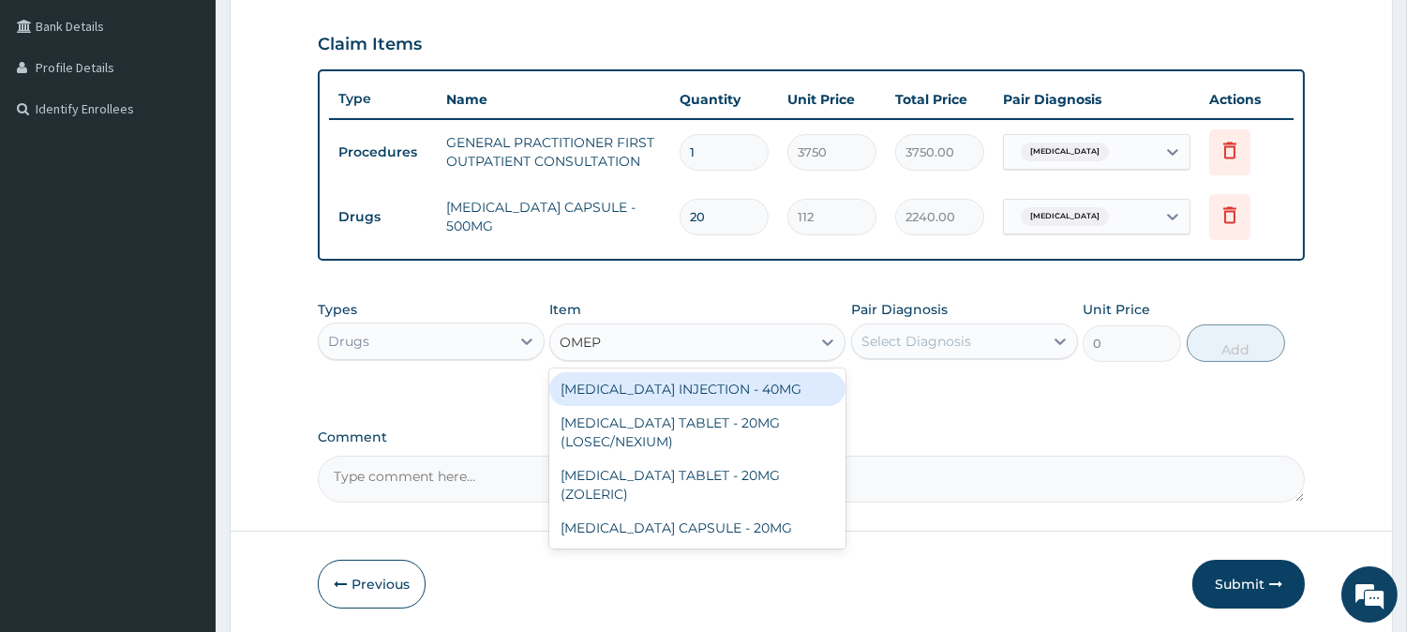
type input "OMEPR"
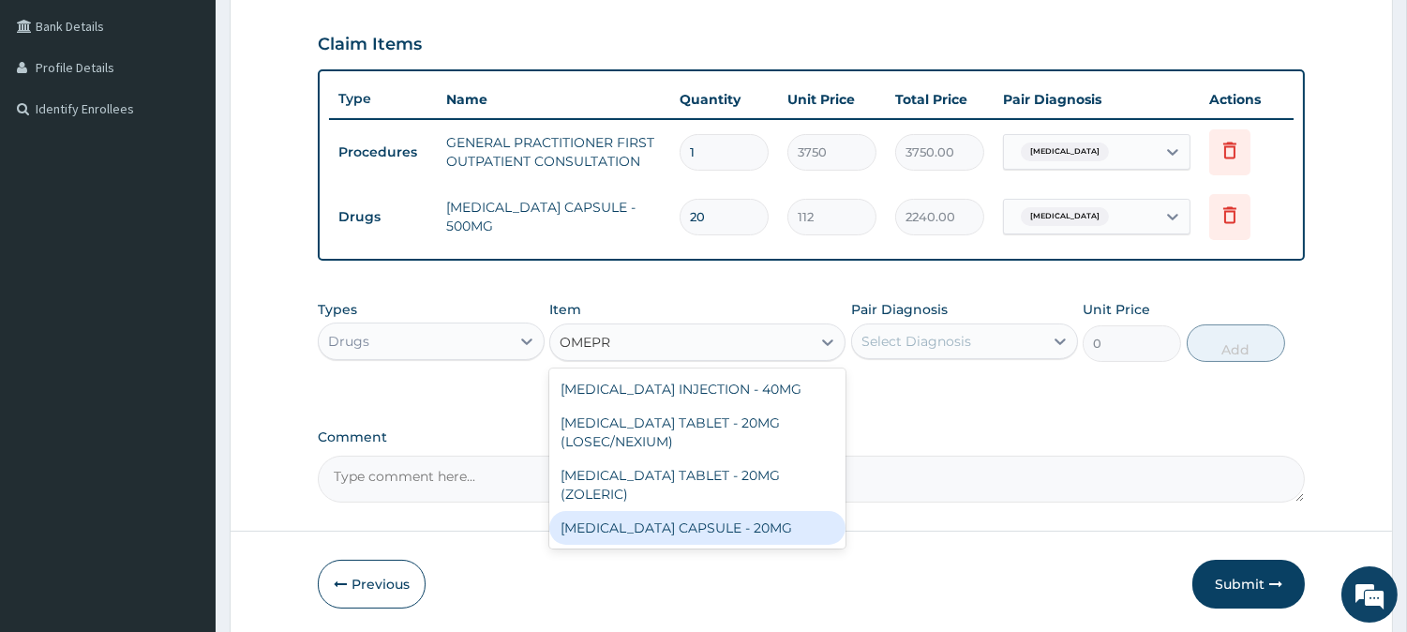
click at [651, 531] on div "[MEDICAL_DATA] CAPSULE - 20MG" at bounding box center [697, 528] width 296 height 34
type input "140"
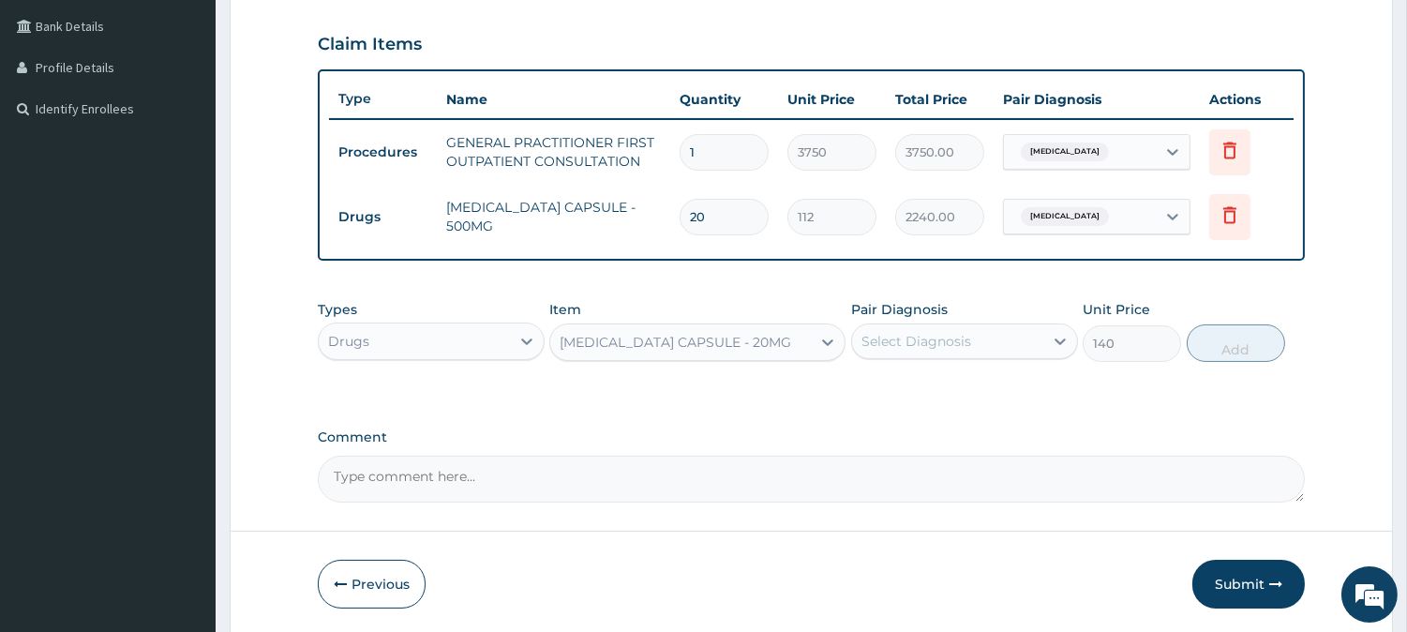
click at [920, 332] on div "Select Diagnosis" at bounding box center [916, 341] width 110 height 19
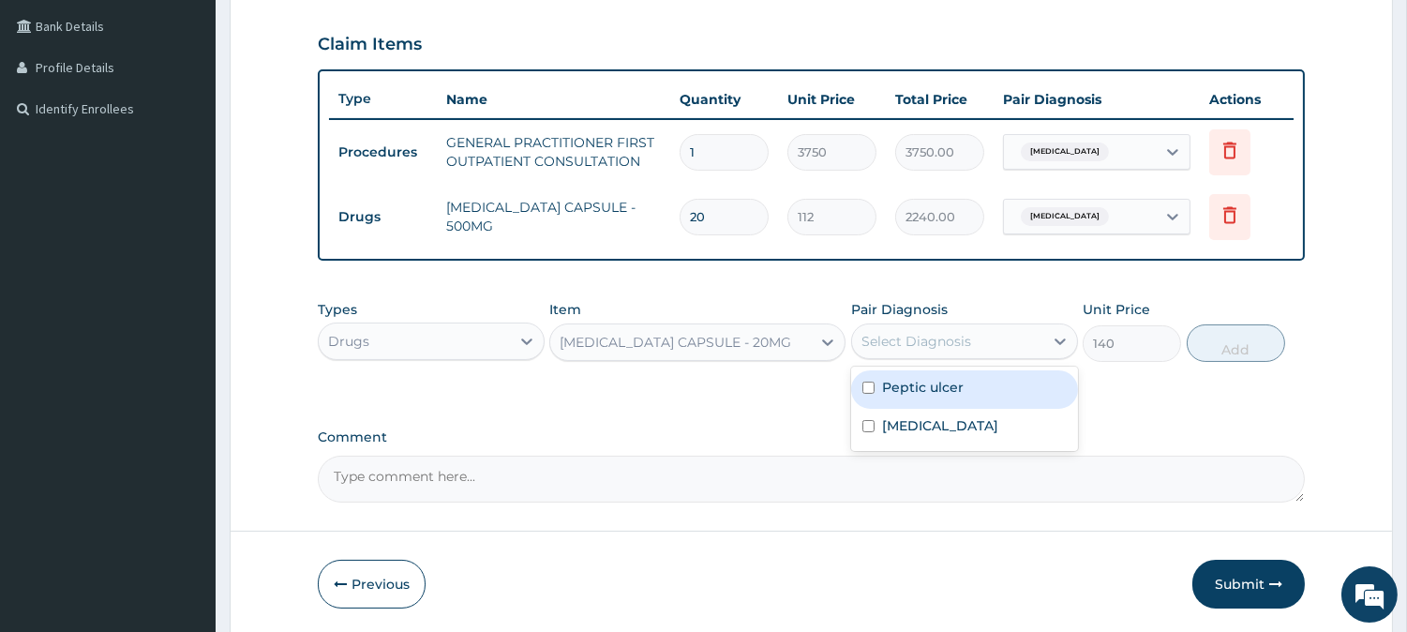
click at [911, 381] on label "Peptic ulcer" at bounding box center [923, 387] width 82 height 19
checkbox input "true"
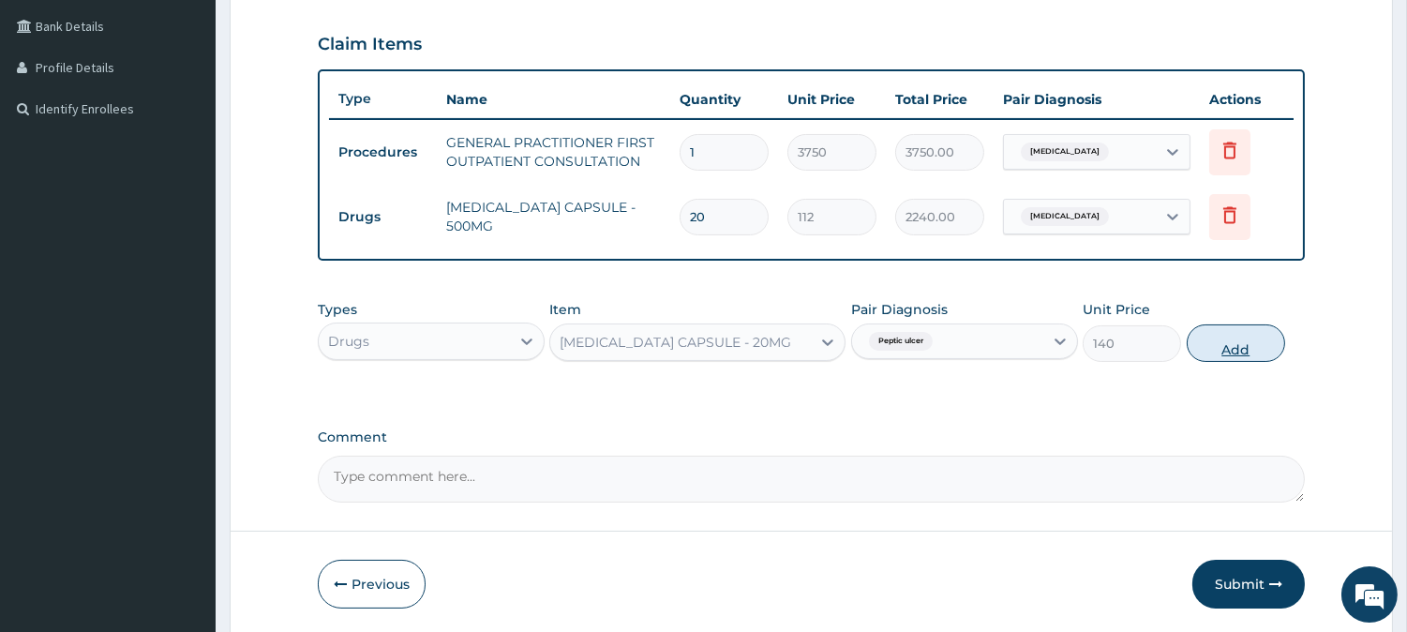
click at [1210, 343] on button "Add" at bounding box center [1236, 342] width 98 height 37
type input "0"
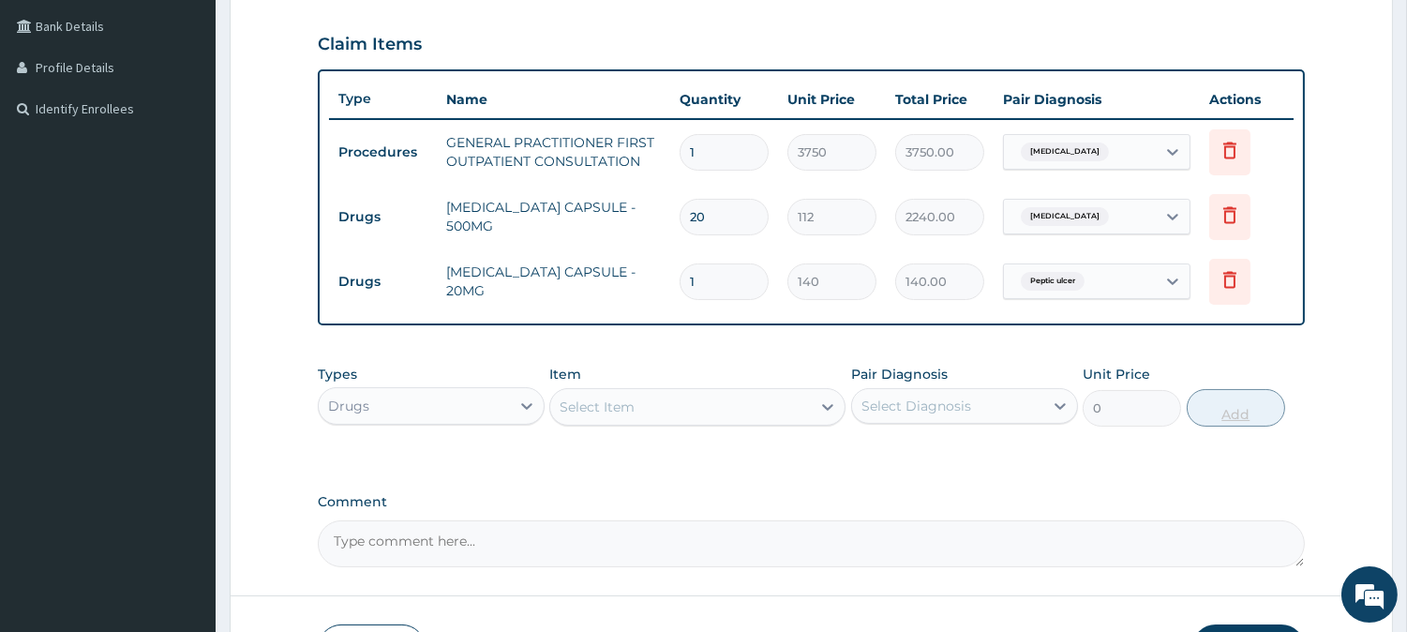
type input "10"
type input "1400.00"
type input "10"
click at [725, 407] on div "Select Item" at bounding box center [680, 407] width 261 height 30
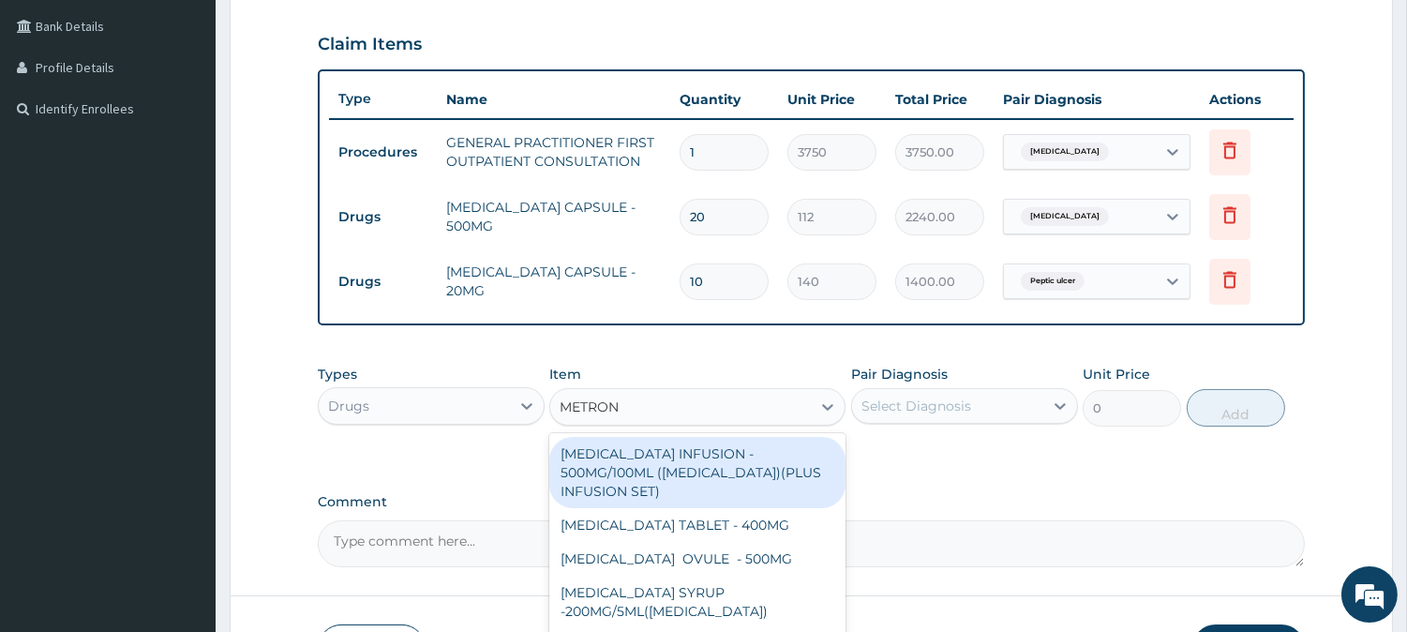
type input "METRONI"
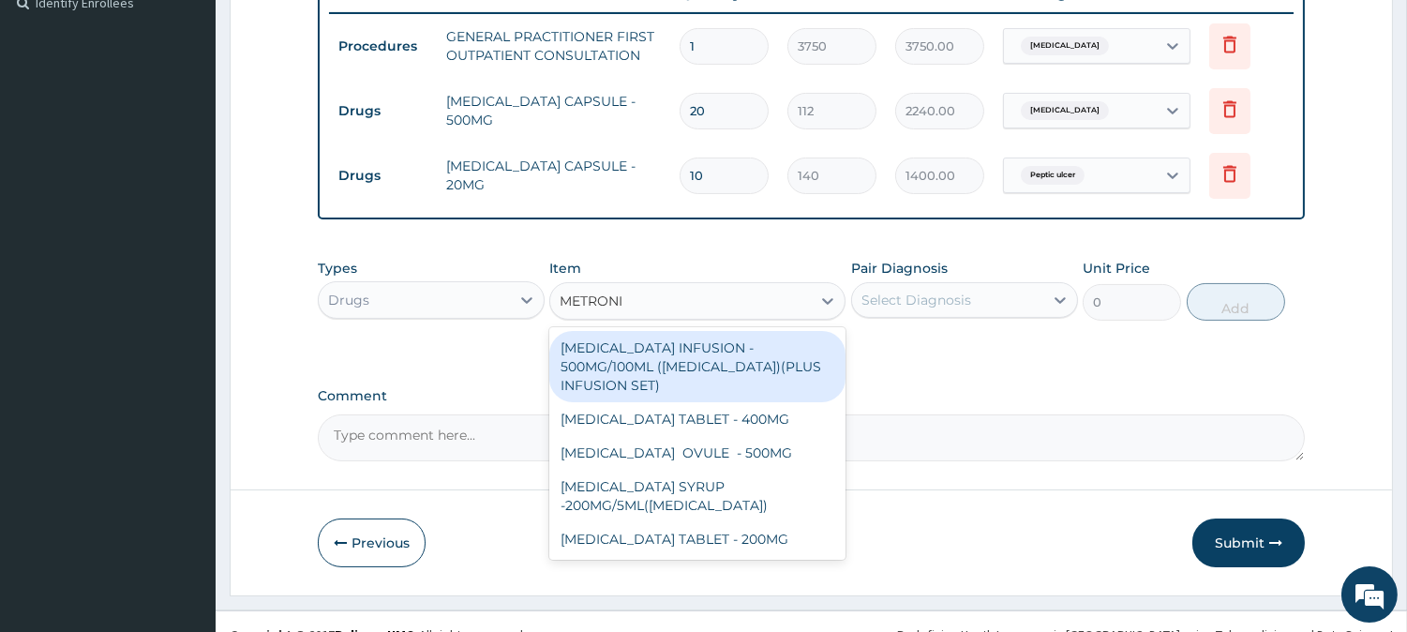
scroll to position [550, 0]
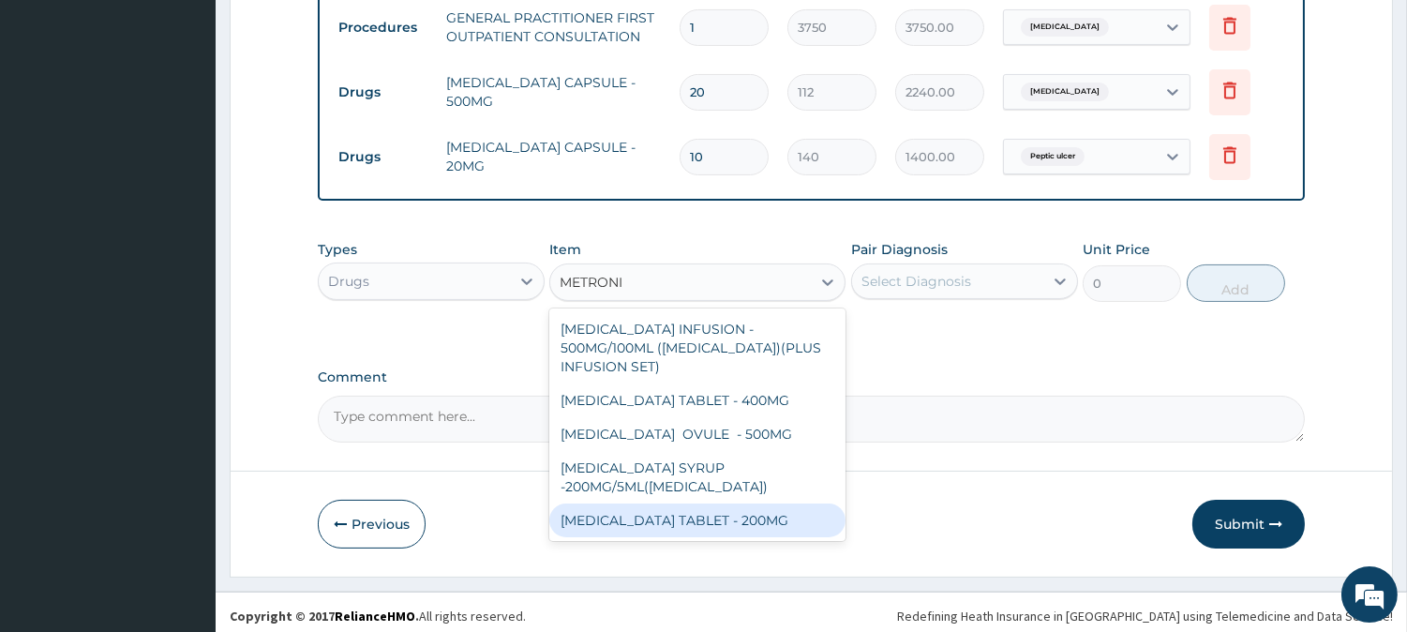
click at [788, 527] on div "[MEDICAL_DATA] TABLET - 200MG" at bounding box center [697, 520] width 296 height 34
type input "28"
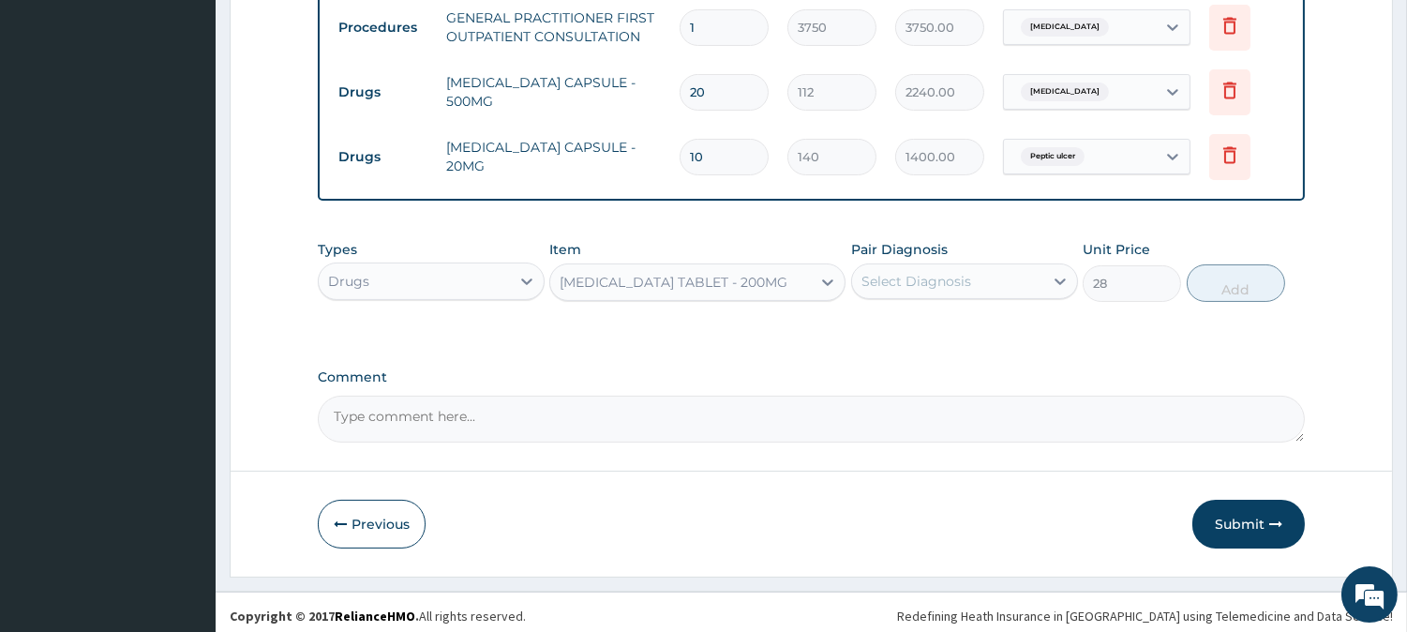
click at [1019, 270] on div "Select Diagnosis" at bounding box center [947, 281] width 191 height 30
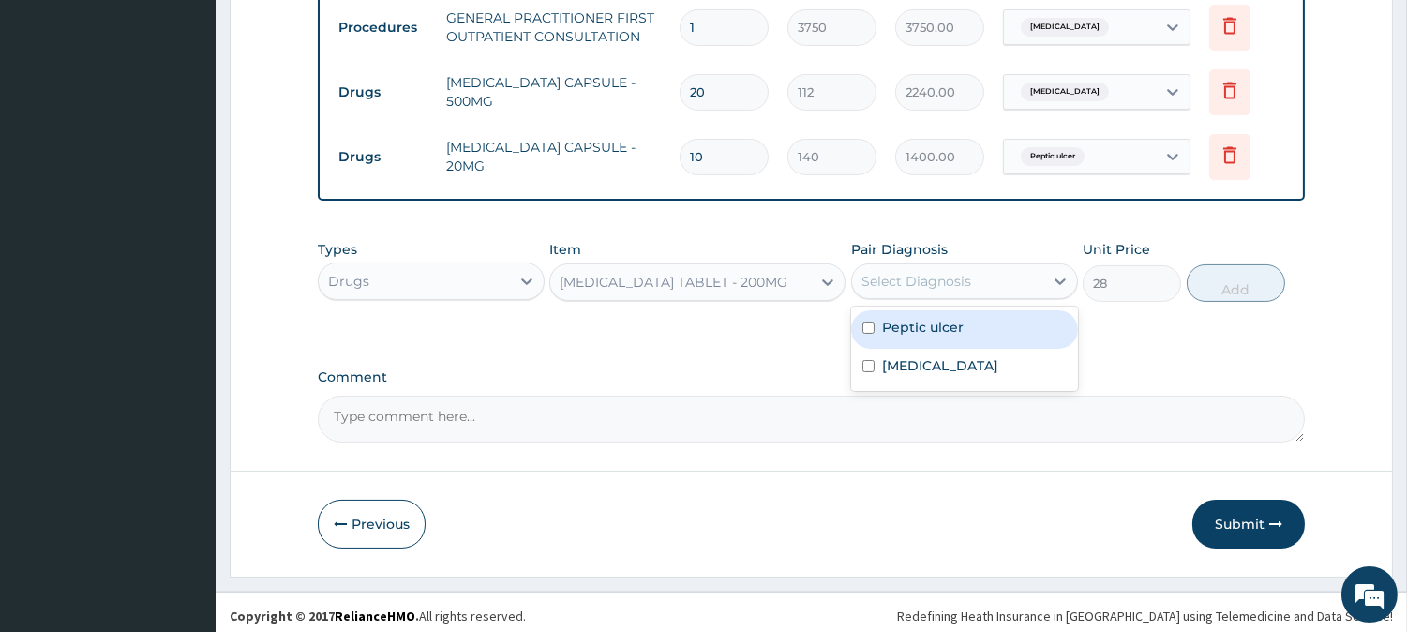
click at [960, 333] on label "Peptic ulcer" at bounding box center [923, 327] width 82 height 19
checkbox input "true"
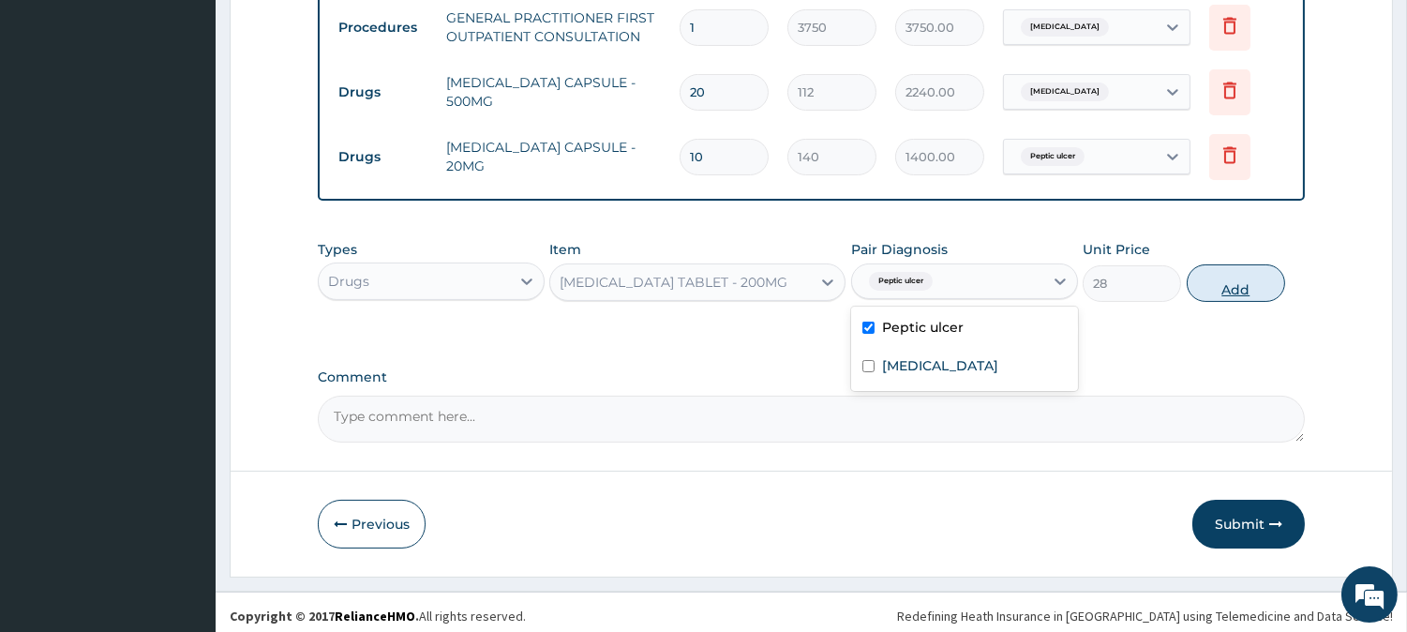
click at [1245, 274] on button "Add" at bounding box center [1236, 282] width 98 height 37
type input "0"
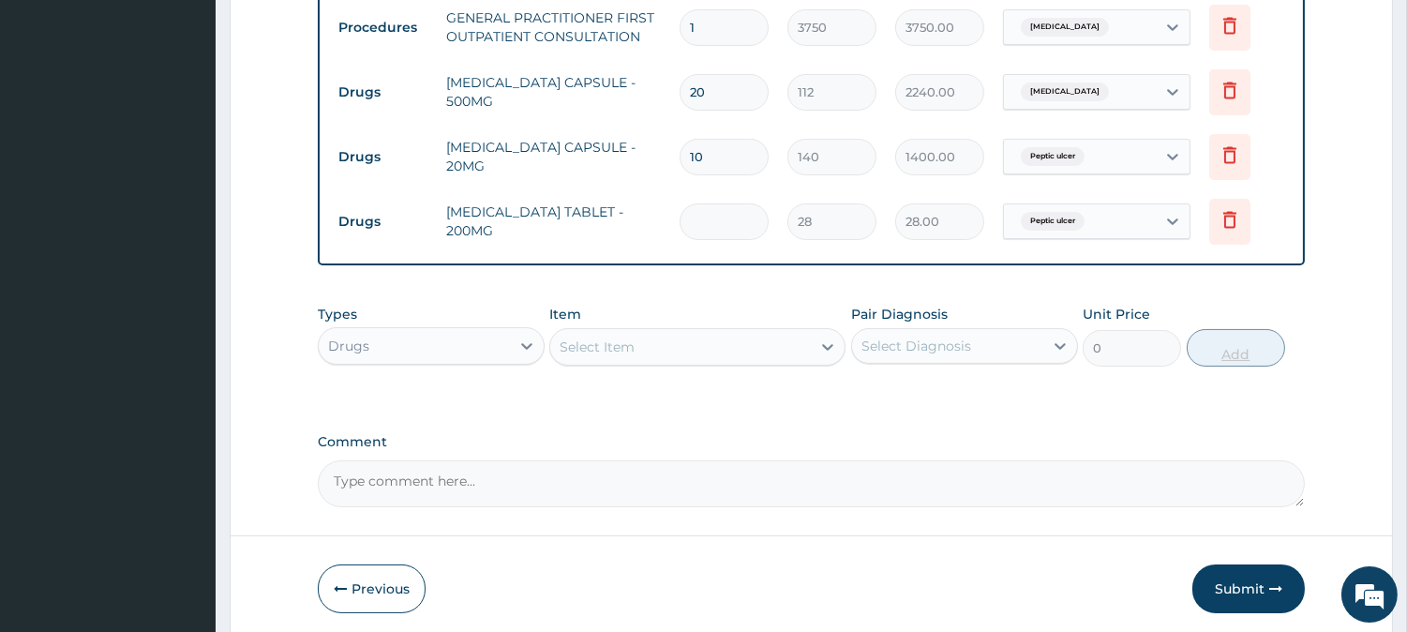
type input "0.00"
type input "2"
type input "56.00"
type input "20"
type input "560.00"
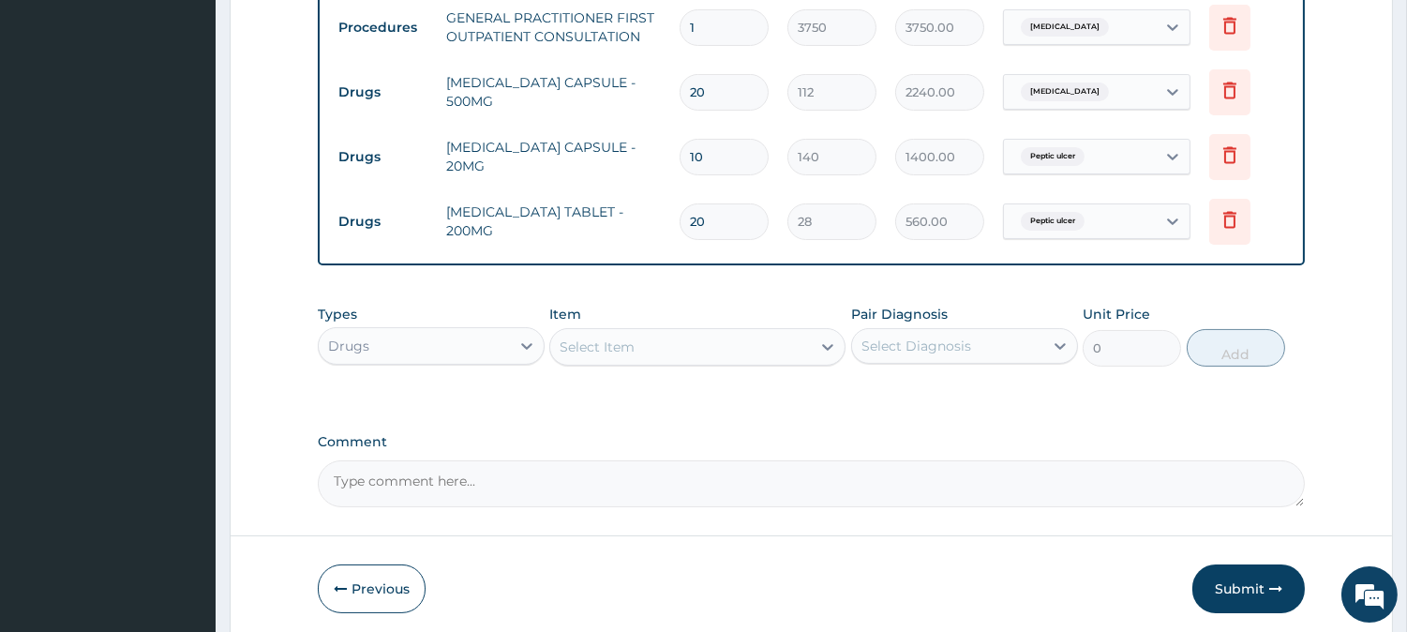
type input "20"
click at [736, 347] on div "Select Item" at bounding box center [680, 347] width 261 height 30
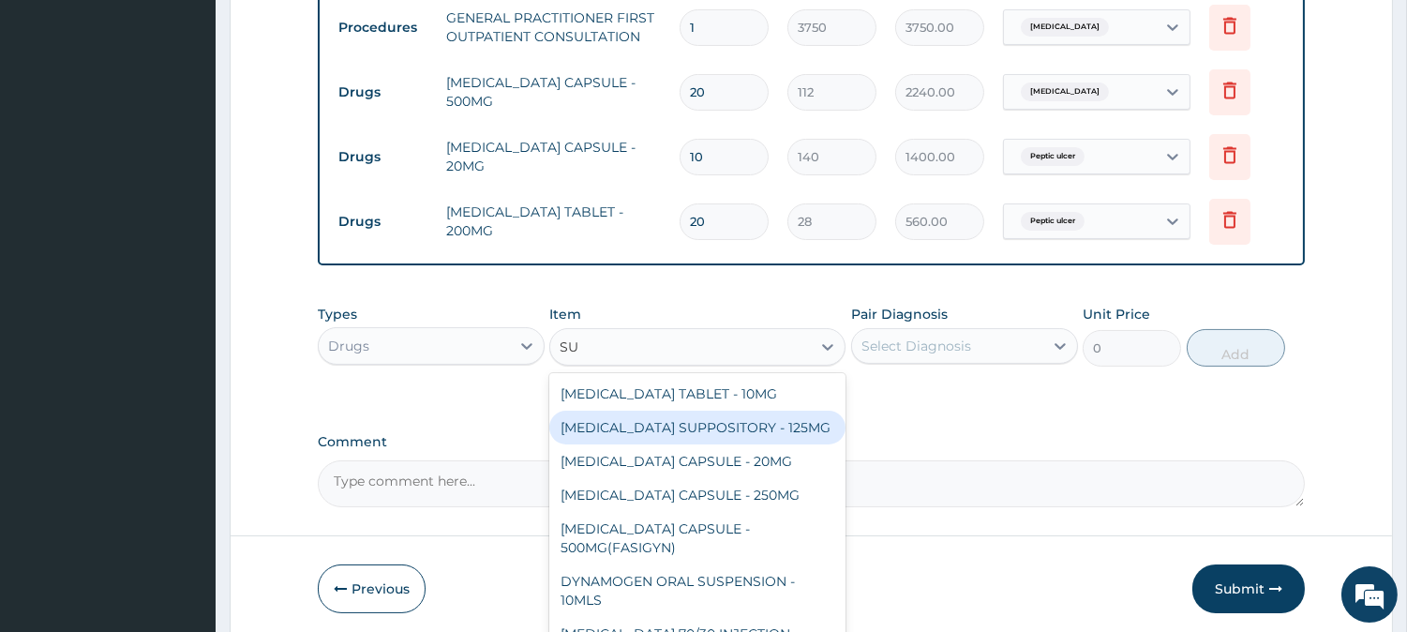
type input "S"
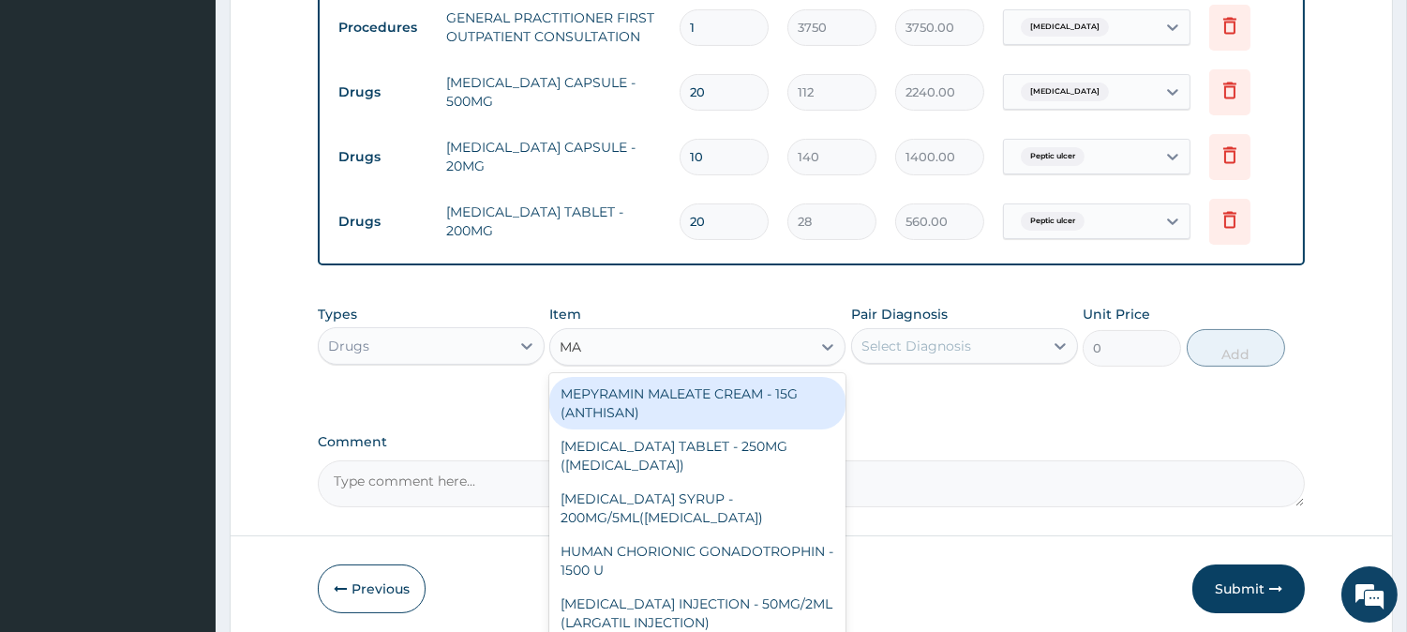
type input "MAG"
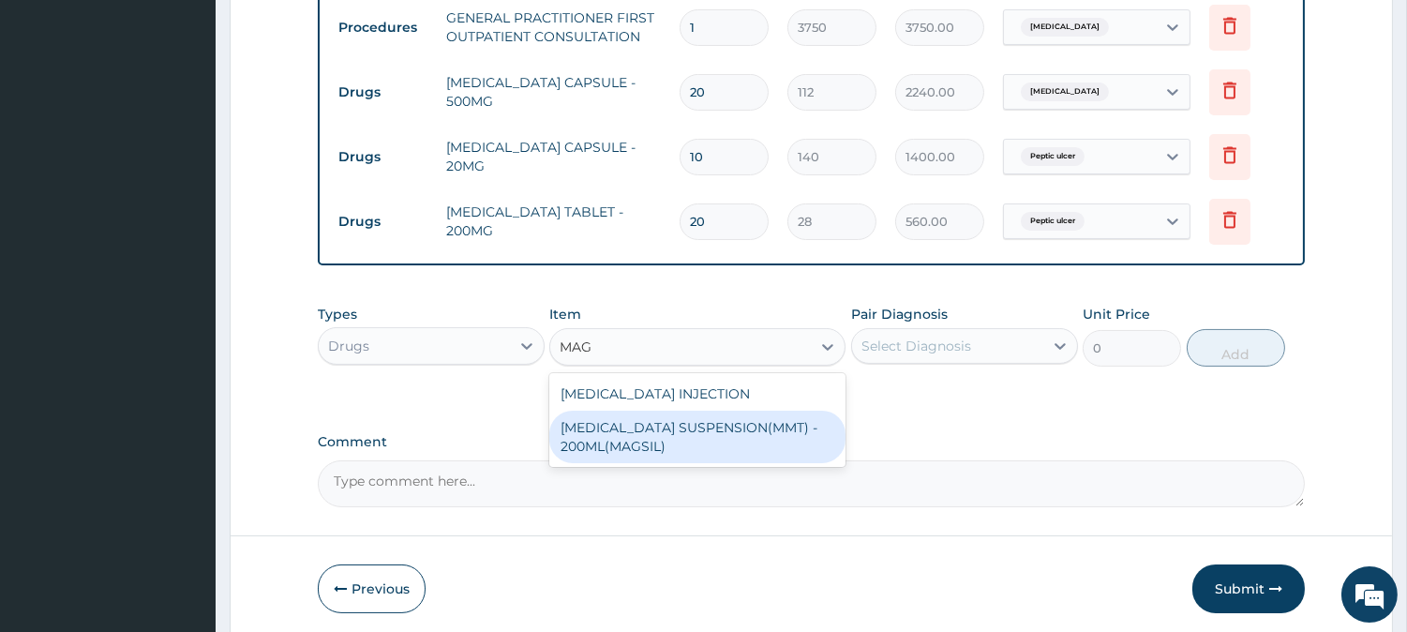
click at [725, 437] on div "[MEDICAL_DATA] SUSPENSION(MMT) - 200ML(MAGSIL)" at bounding box center [697, 437] width 296 height 52
type input "1120"
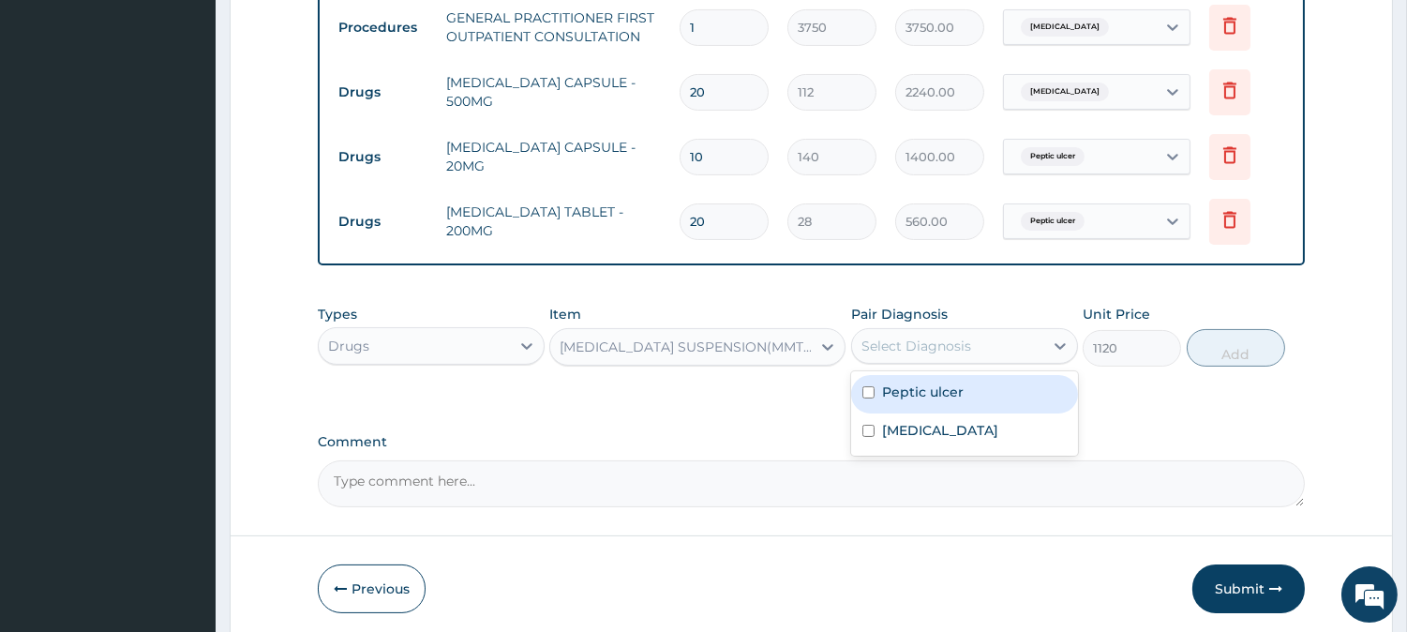
click at [970, 335] on div "Select Diagnosis" at bounding box center [947, 346] width 191 height 30
click at [986, 395] on div "Peptic ulcer" at bounding box center [964, 394] width 227 height 38
checkbox input "true"
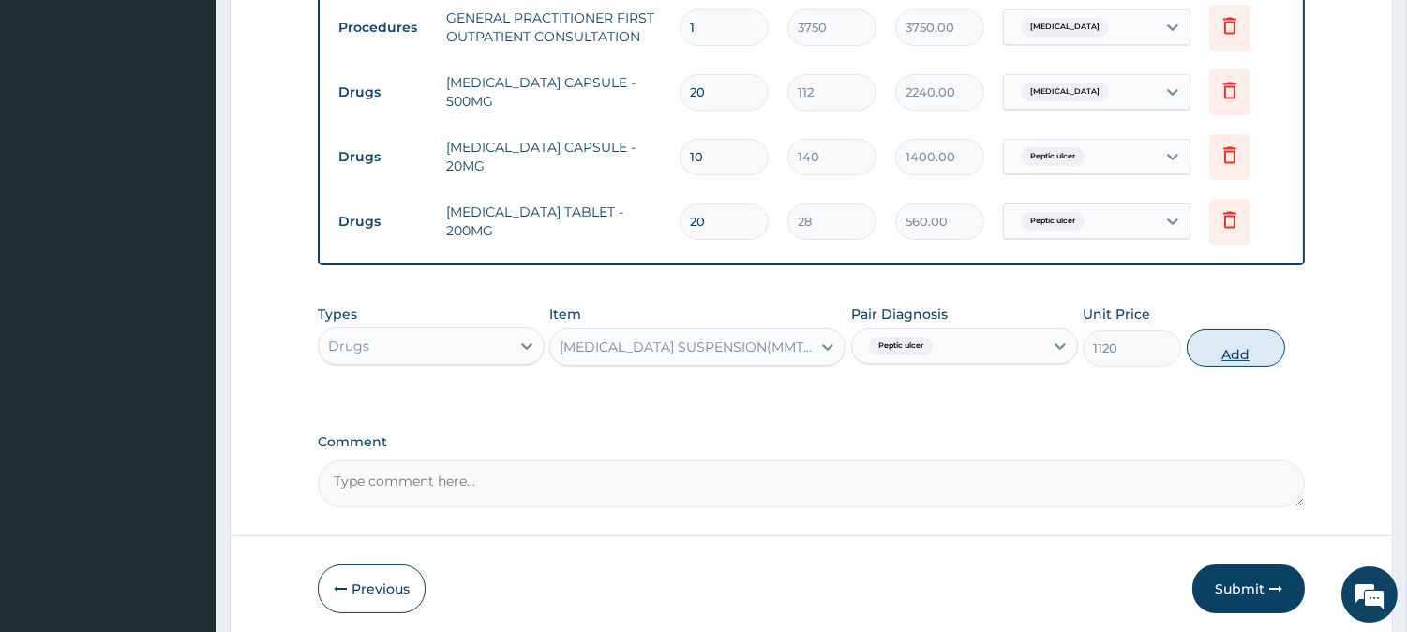
click at [1221, 339] on button "Add" at bounding box center [1236, 347] width 98 height 37
type input "0"
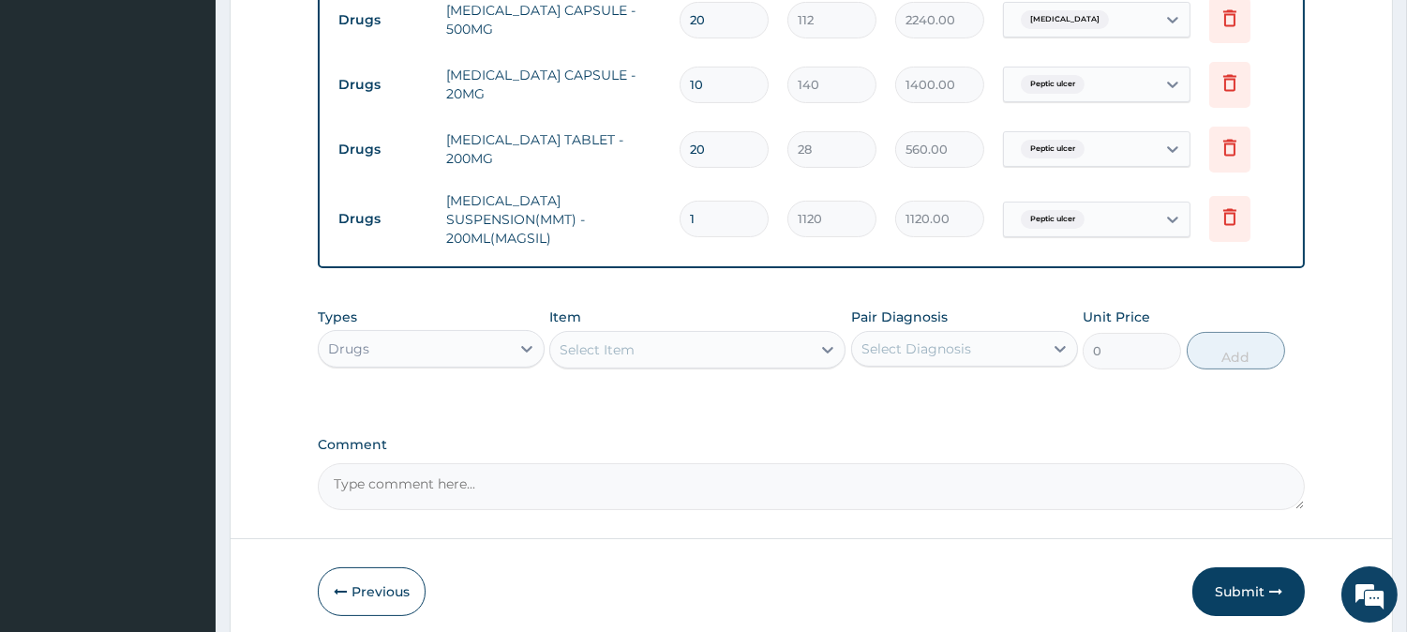
scroll to position [649, 0]
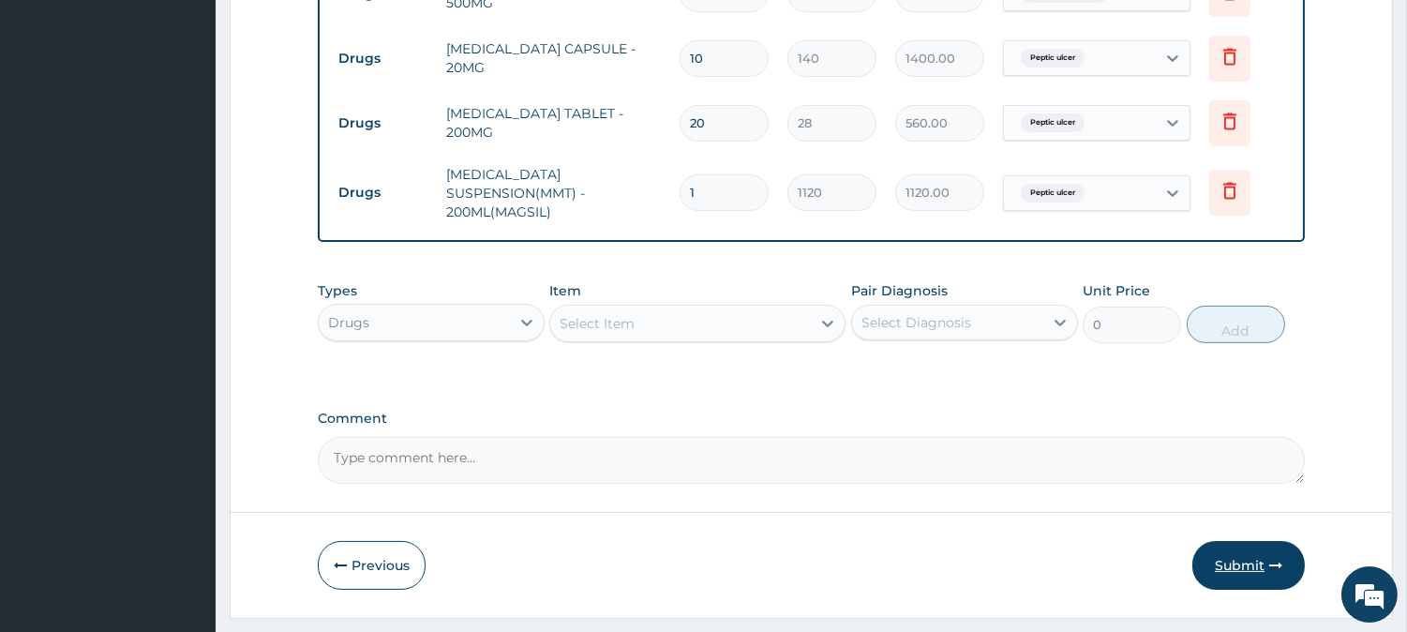
click at [1249, 555] on button "Submit" at bounding box center [1248, 565] width 112 height 49
